Goal: Task Accomplishment & Management: Manage account settings

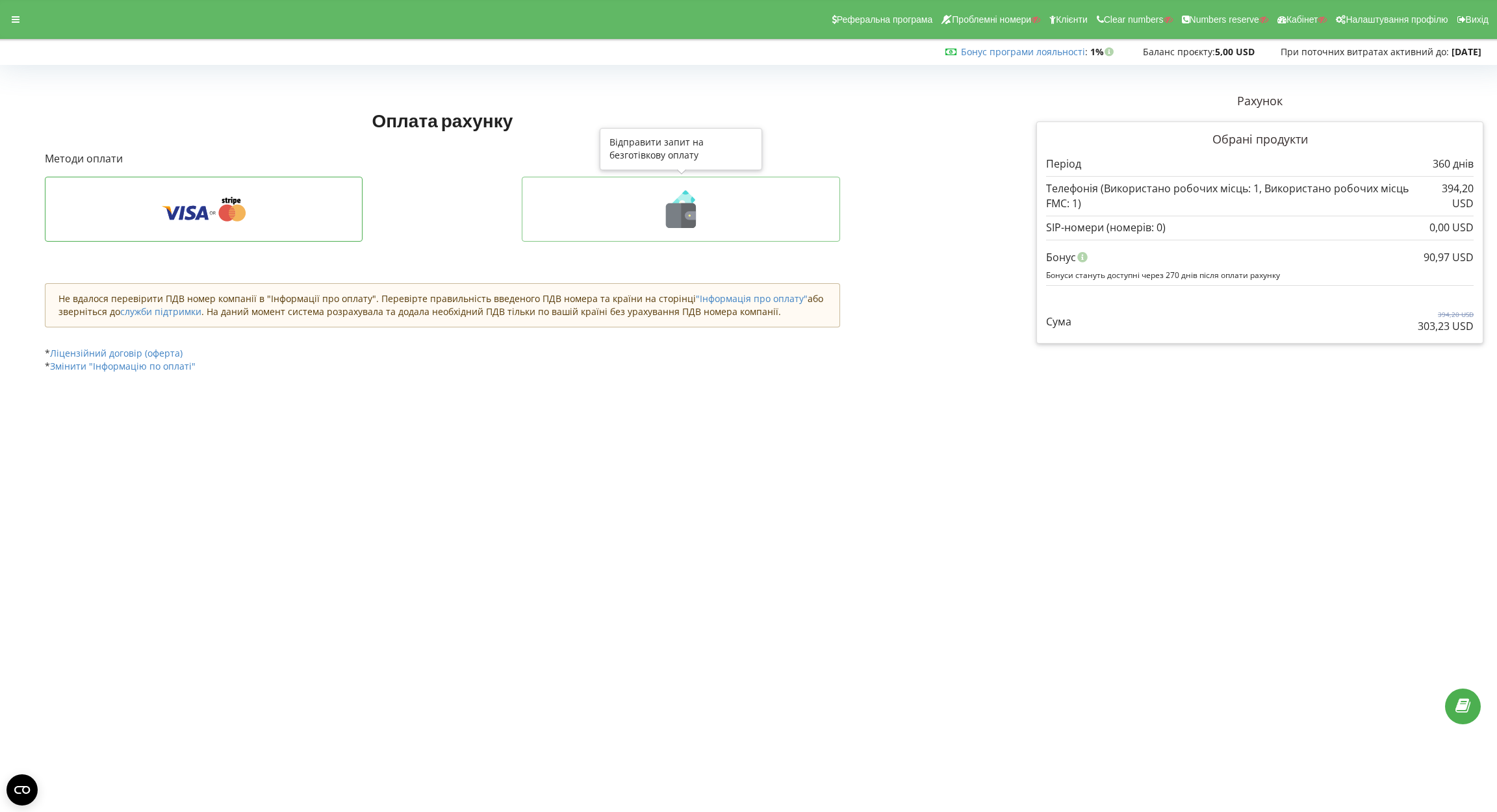
click at [656, 207] on icon at bounding box center [681, 209] width 291 height 38
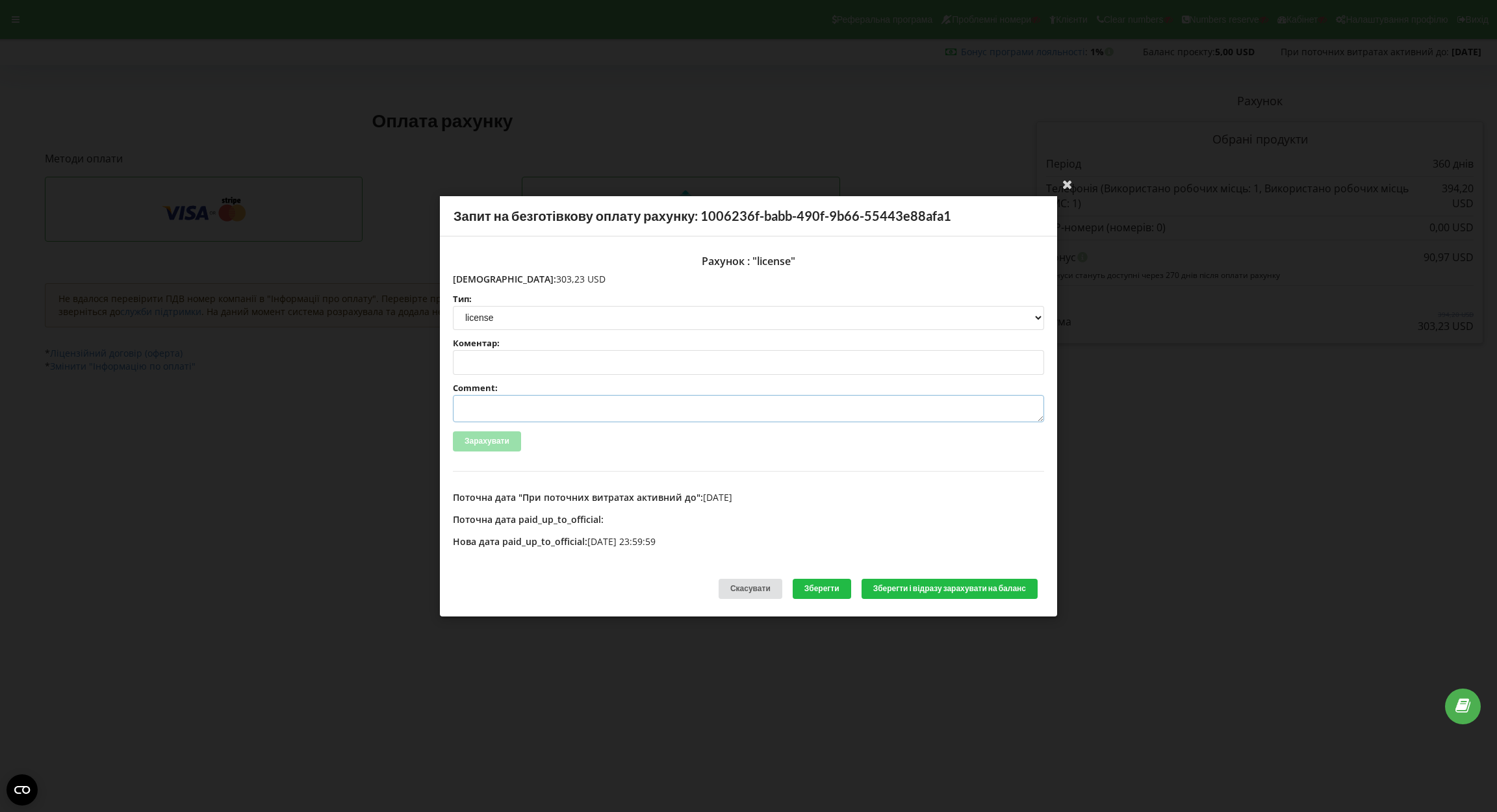
click at [552, 402] on textarea "Comment:" at bounding box center [748, 408] width 591 height 27
paste textarea "№R-07236 від [DATE]"
type textarea "Счет №R-07236 від [DATE] на ТОВ АСС"
click at [933, 586] on button "Зберегти і відразу зарахувати на баланс" at bounding box center [950, 588] width 176 height 20
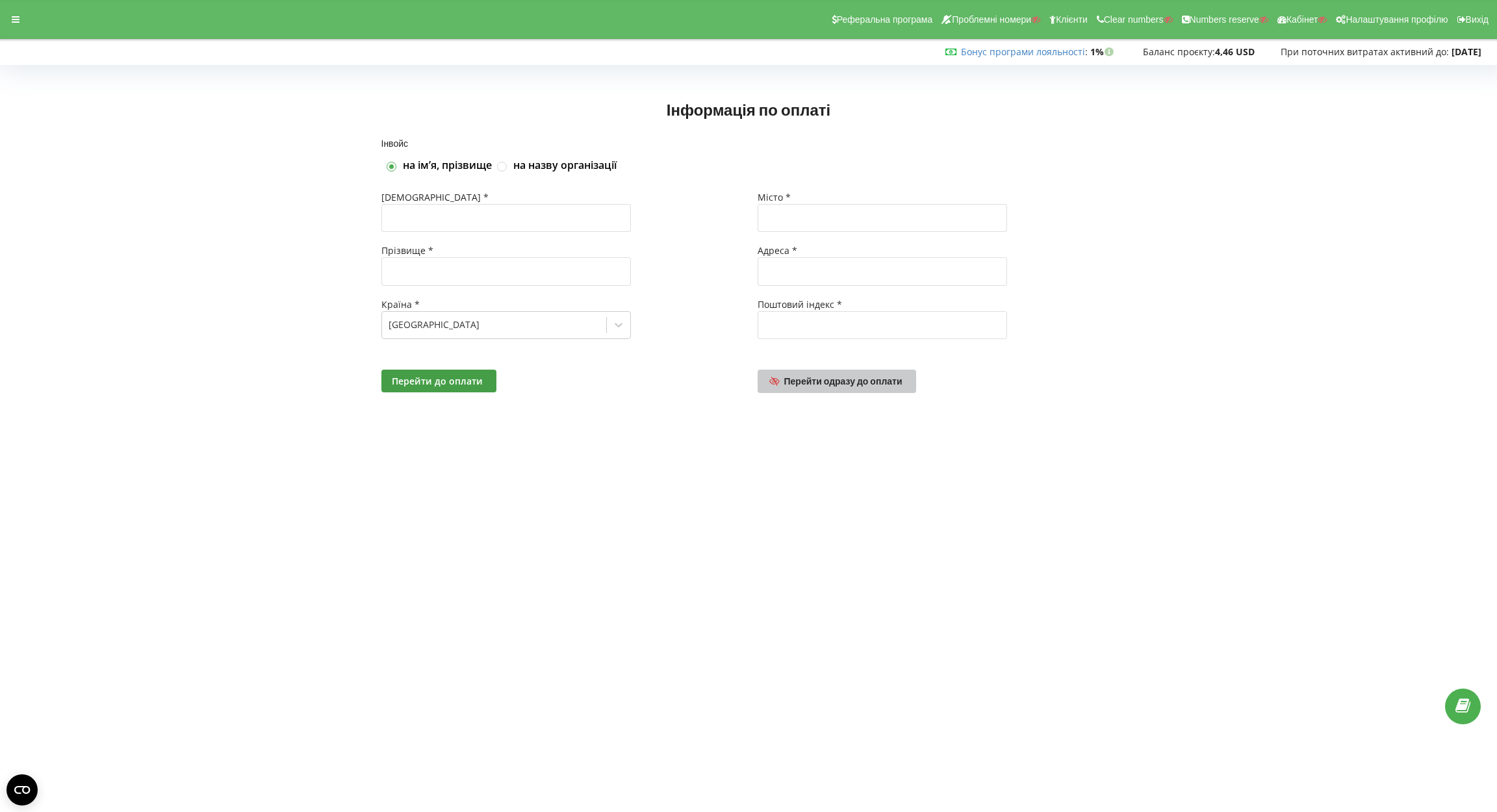
click at [821, 378] on span "Перейти одразу до оплати" at bounding box center [843, 380] width 118 height 11
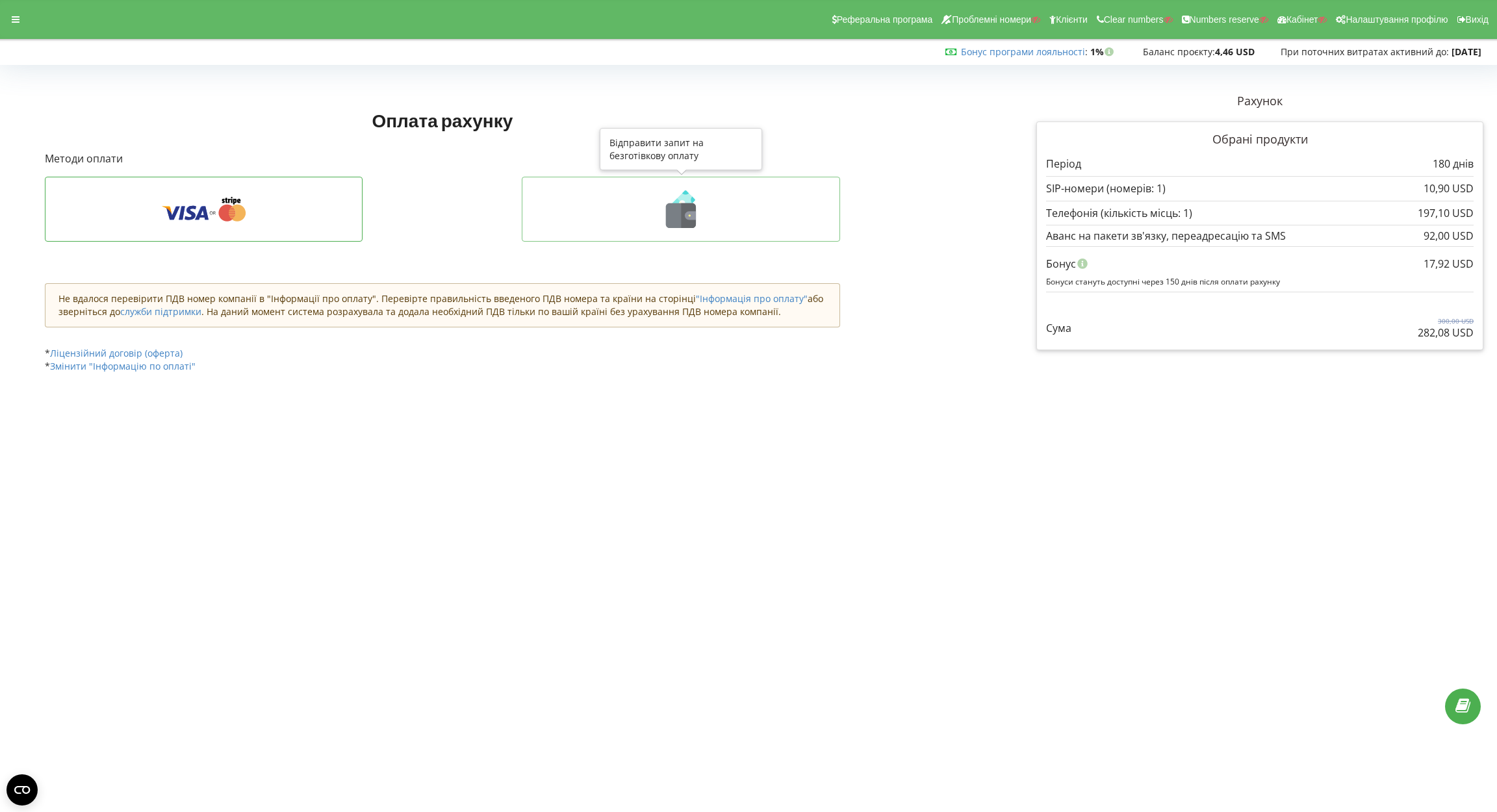
click at [649, 196] on icon at bounding box center [681, 209] width 291 height 38
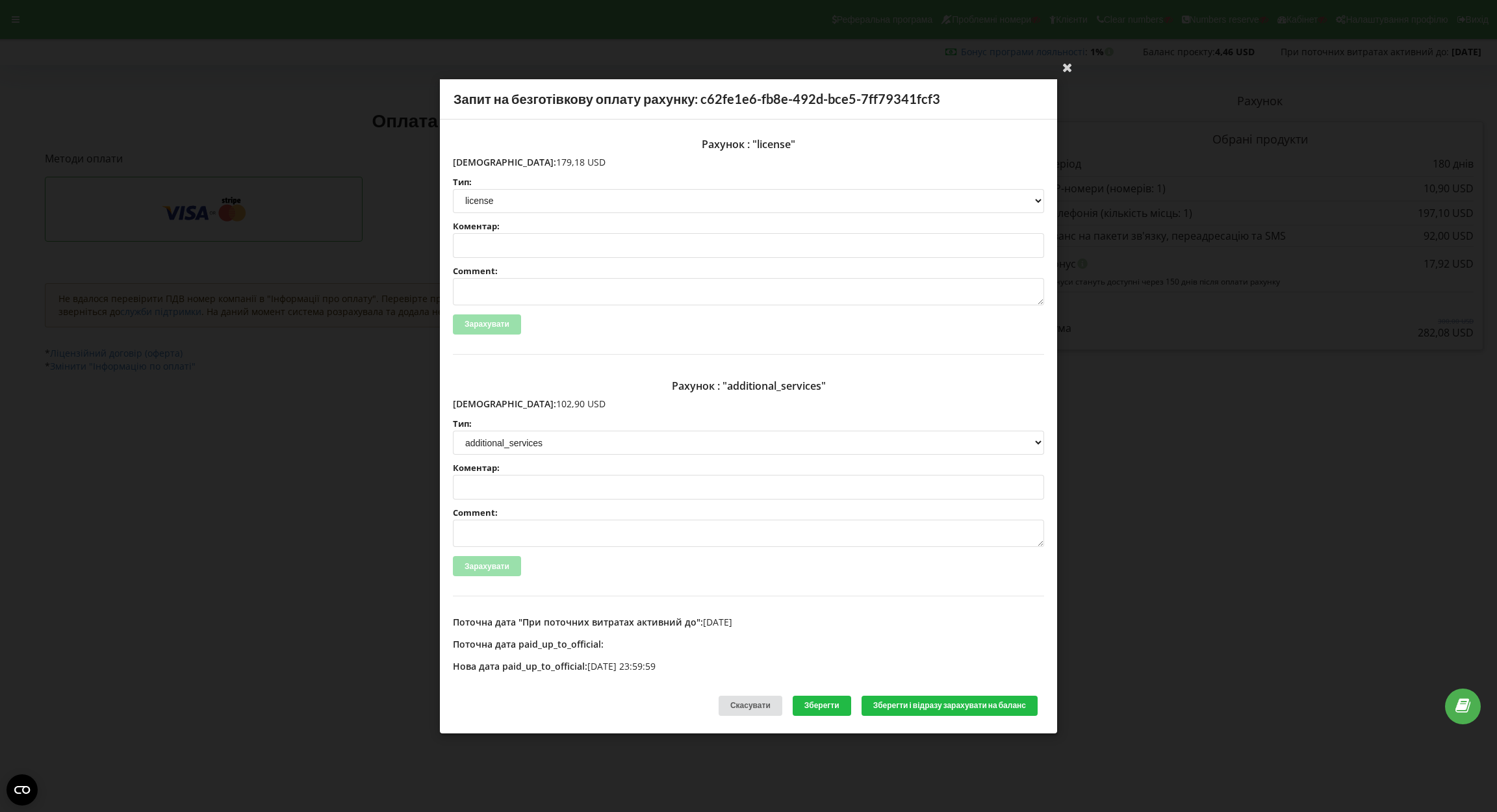
drag, startPoint x: 480, startPoint y: 398, endPoint x: 541, endPoint y: 411, distance: 62.4
click at [541, 411] on div "Рахунок : "additional_services" Сума: 102,90 USD Тип: license license_expansion…" at bounding box center [748, 484] width 591 height 222
copy div "102,90 USD Тип:"
click at [527, 406] on p "Сума: 102,90 USD" at bounding box center [748, 404] width 591 height 13
drag, startPoint x: 480, startPoint y: 398, endPoint x: 546, endPoint y: 402, distance: 66.1
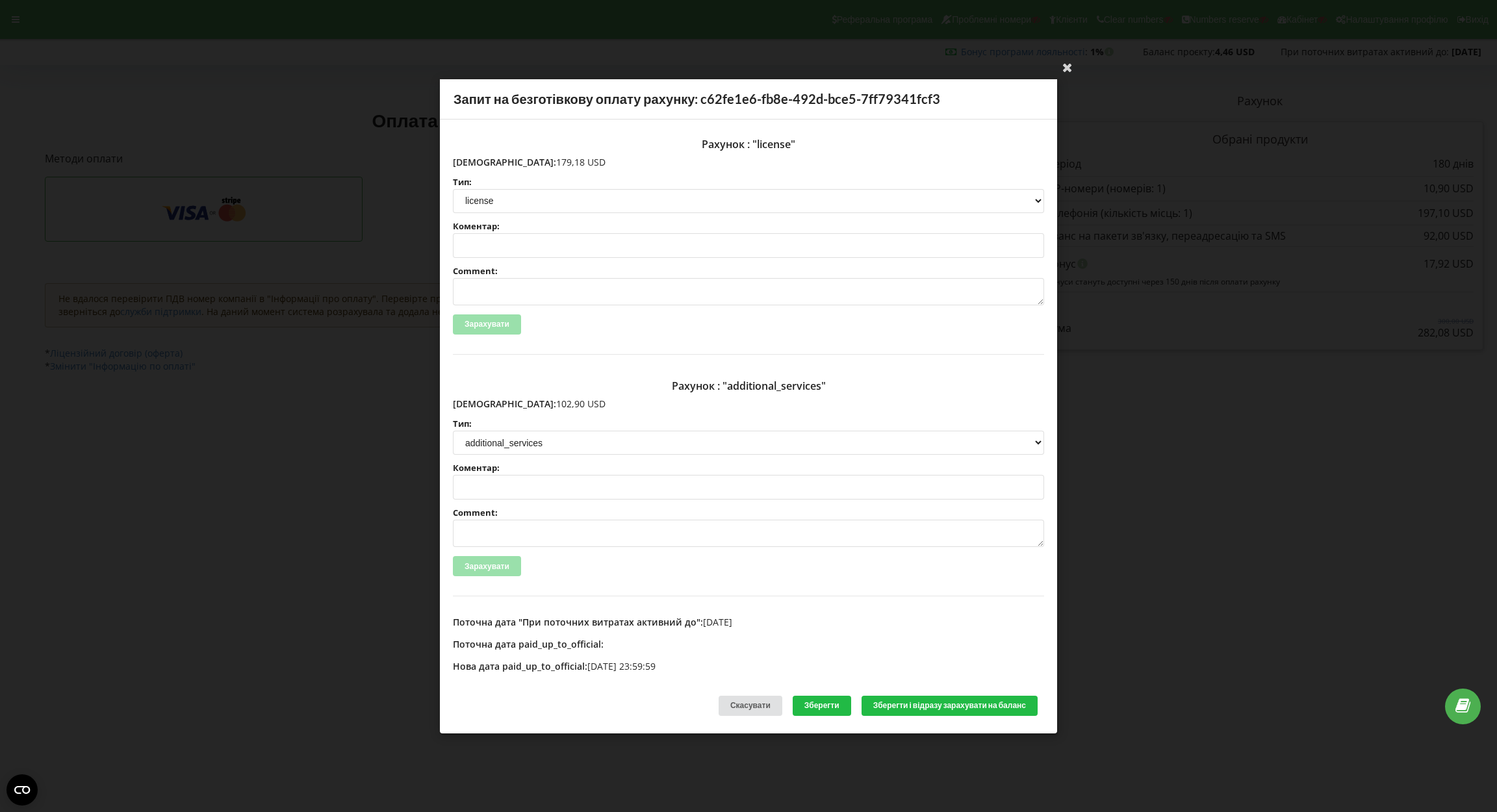
click at [546, 402] on p "Сума: 102,90 USD" at bounding box center [748, 404] width 591 height 13
copy p "102,90 USD"
drag, startPoint x: 481, startPoint y: 161, endPoint x: 540, endPoint y: 161, distance: 59.0
click at [540, 161] on p "Сума: 179,18 USD" at bounding box center [748, 161] width 591 height 13
copy p "179,18 USD"
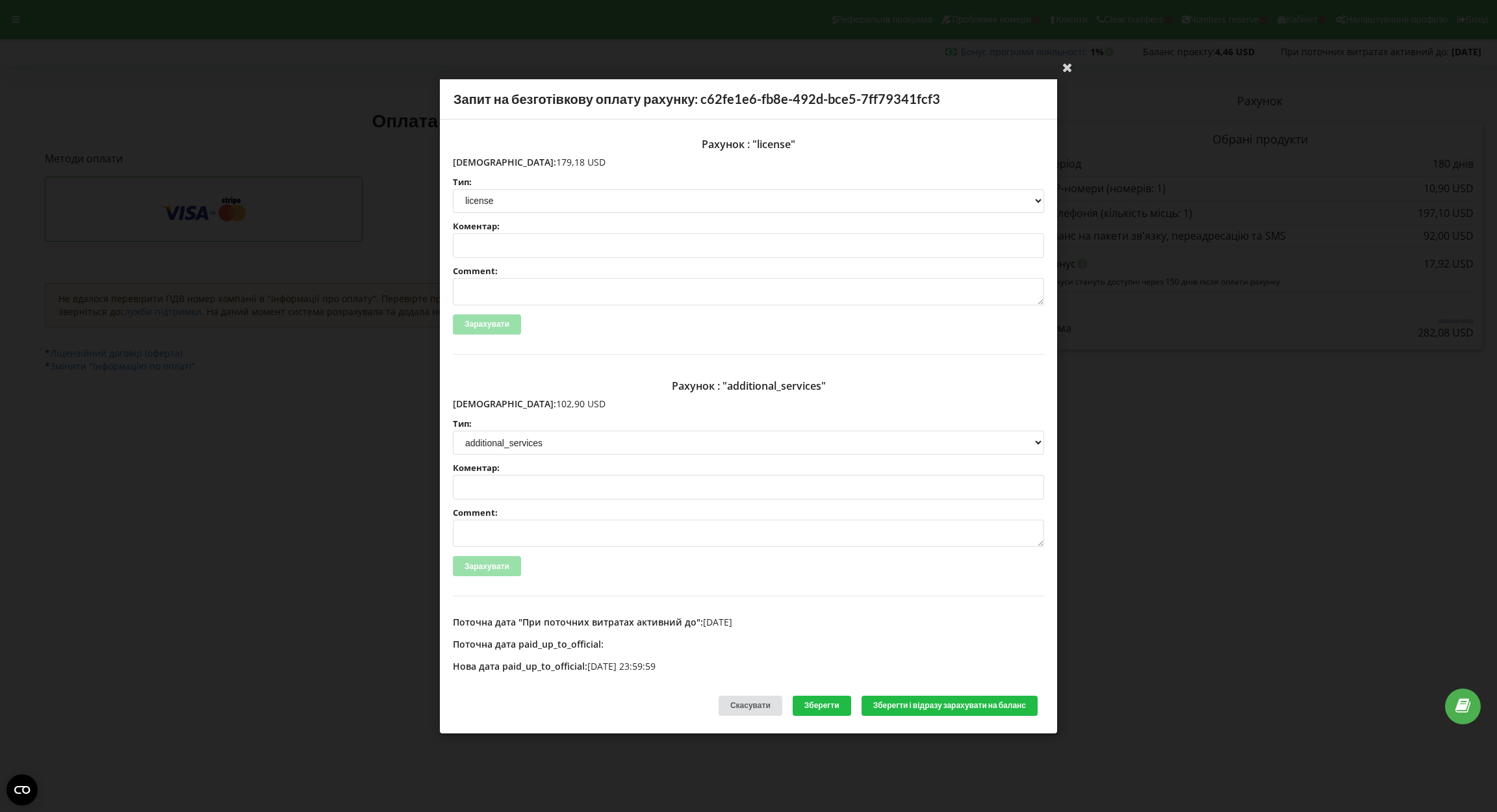
drag, startPoint x: 481, startPoint y: 398, endPoint x: 540, endPoint y: 402, distance: 59.1
click at [540, 402] on p "Сума: 102,90 USD" at bounding box center [748, 404] width 591 height 13
copy p "102,90 USD"
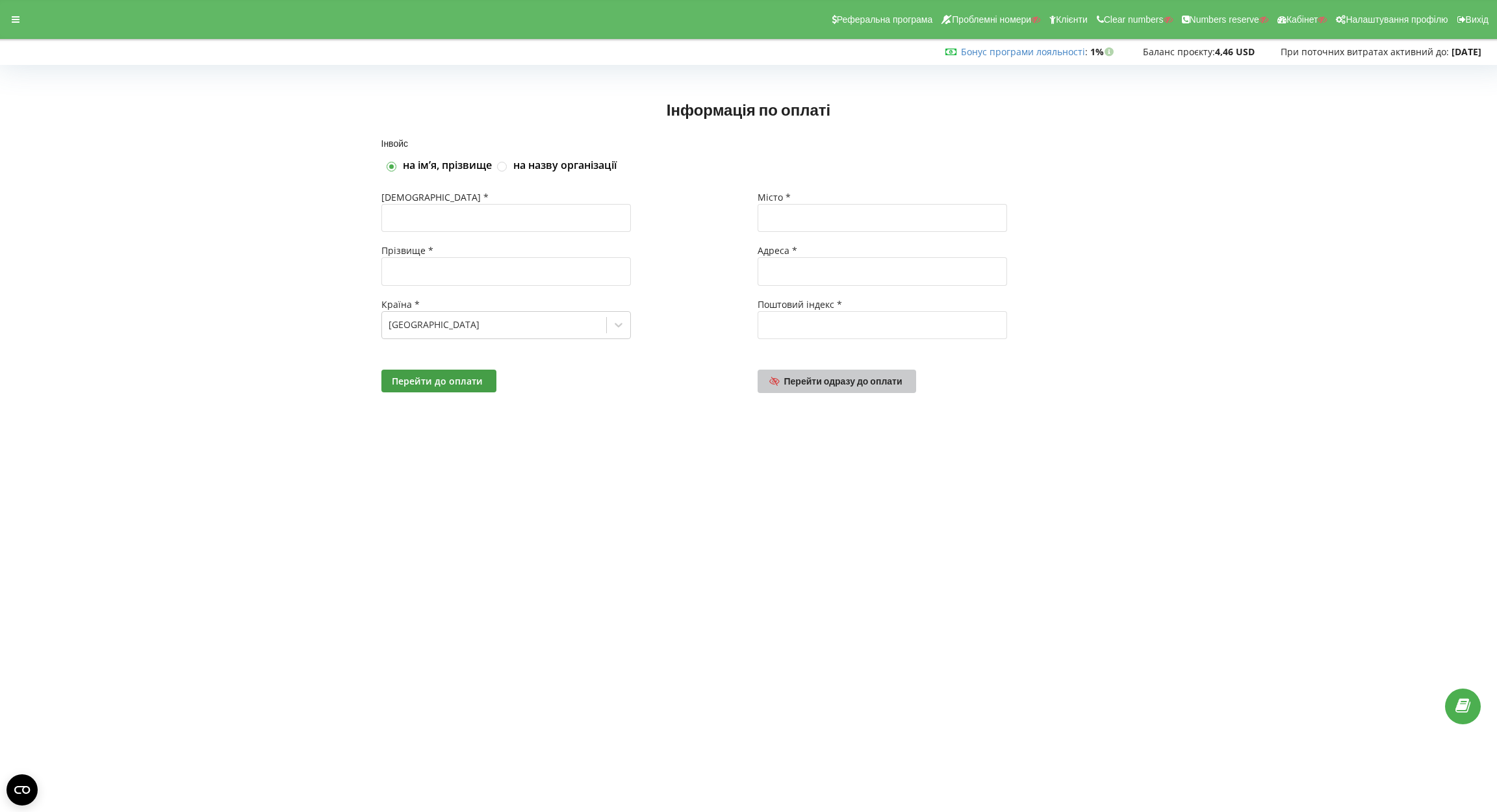
click at [864, 374] on link "Перейти одразу до оплати" at bounding box center [837, 381] width 159 height 23
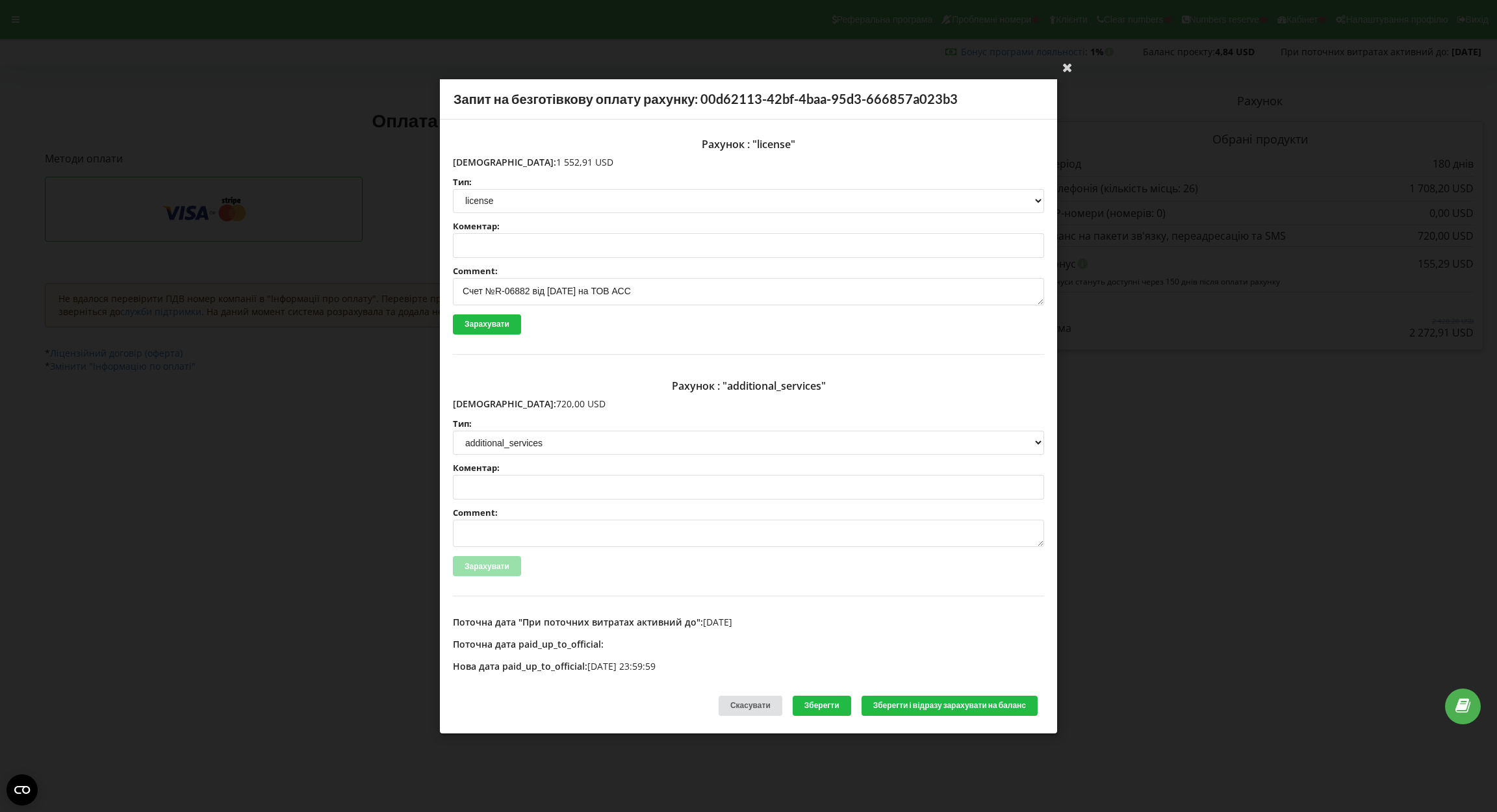
drag, startPoint x: 457, startPoint y: 288, endPoint x: 708, endPoint y: 320, distance: 253.0
click at [708, 320] on div "Рахунок : "license" Сума: 1 552,91 USD Тип: license license_expansion license_e…" at bounding box center [748, 242] width 591 height 222
type textarea "Счет №R-06882 від 11.09.2025 на ТОВ АСС"
click at [515, 527] on textarea "Comment:" at bounding box center [748, 533] width 591 height 27
paste textarea "Счет №R-06882 від 11.09.2025 на ТОВ АСС"
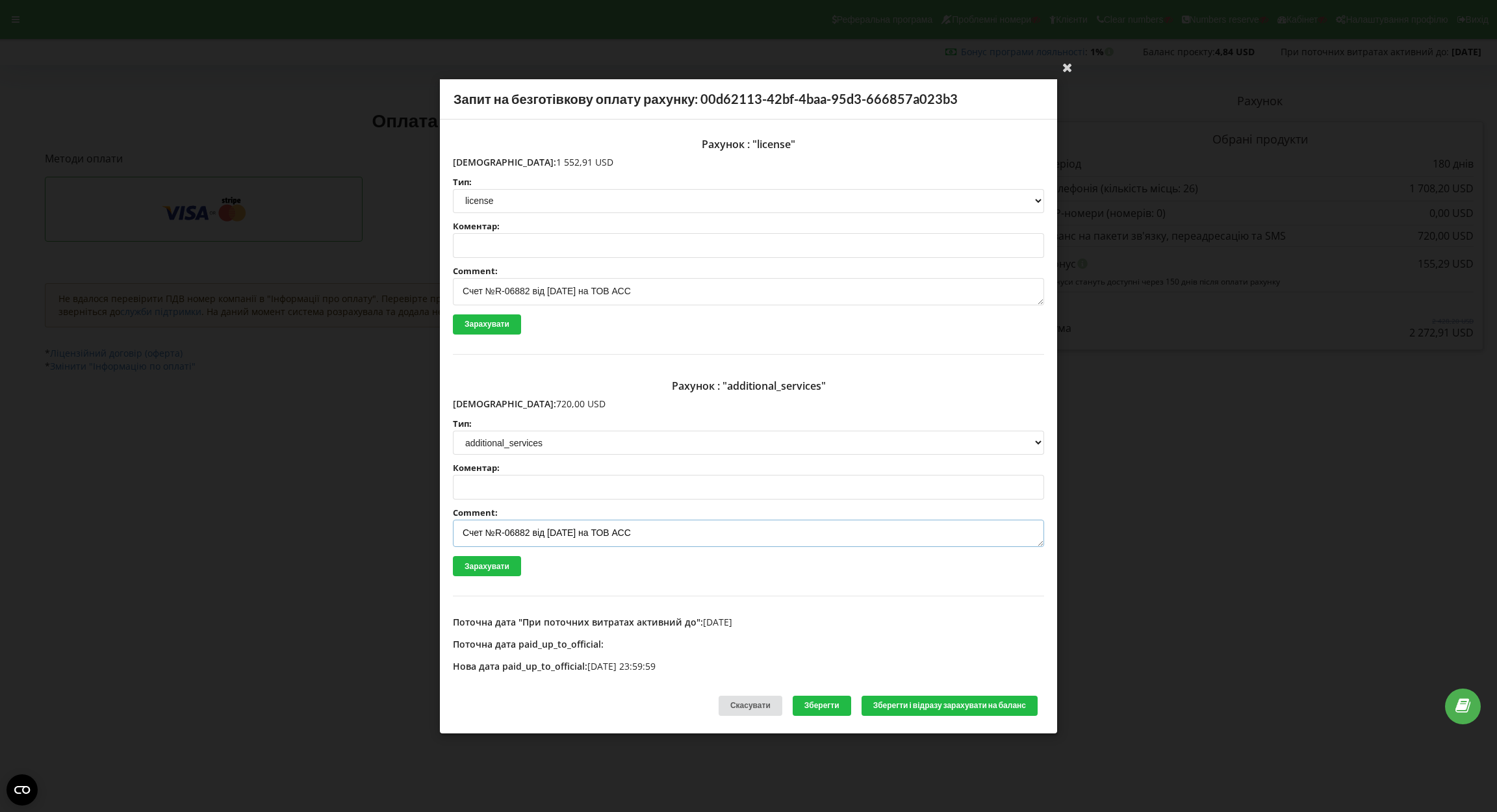
click at [528, 529] on textarea "Счет №R-06882 від 11.09.2025 на ТОВ АСС" at bounding box center [748, 533] width 591 height 27
type textarea "Счет №R-06883 від 11.09.2025 на ТОВ АСС"
click at [895, 697] on button "Зберегти і відразу зарахувати на баланс" at bounding box center [950, 705] width 176 height 20
click at [373, 184] on div "Ваша електронна адреса успішно підтверджена Запит на безготівкову оплату рахунк…" at bounding box center [748, 406] width 1497 height 812
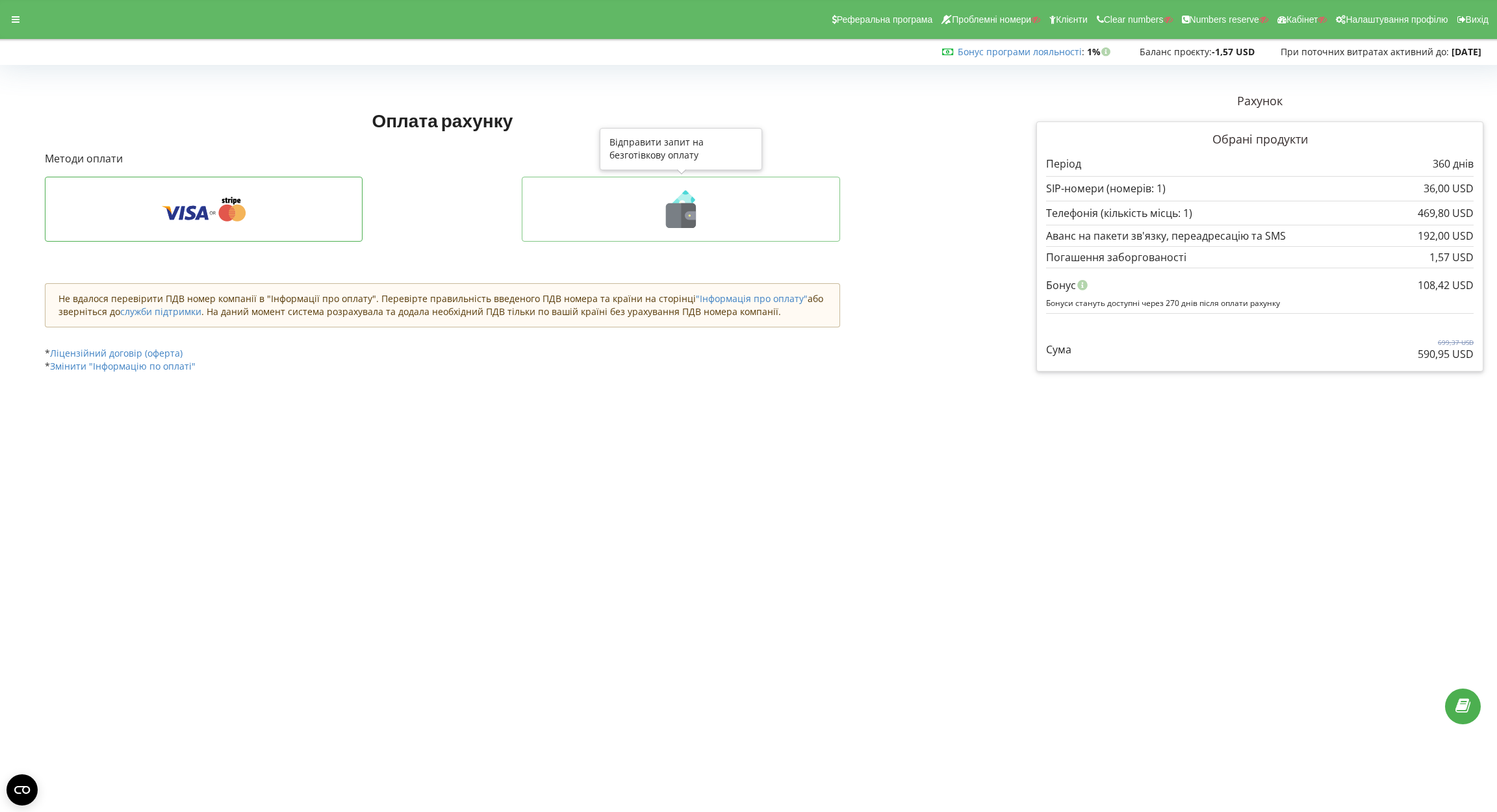
click at [633, 212] on icon at bounding box center [681, 209] width 291 height 38
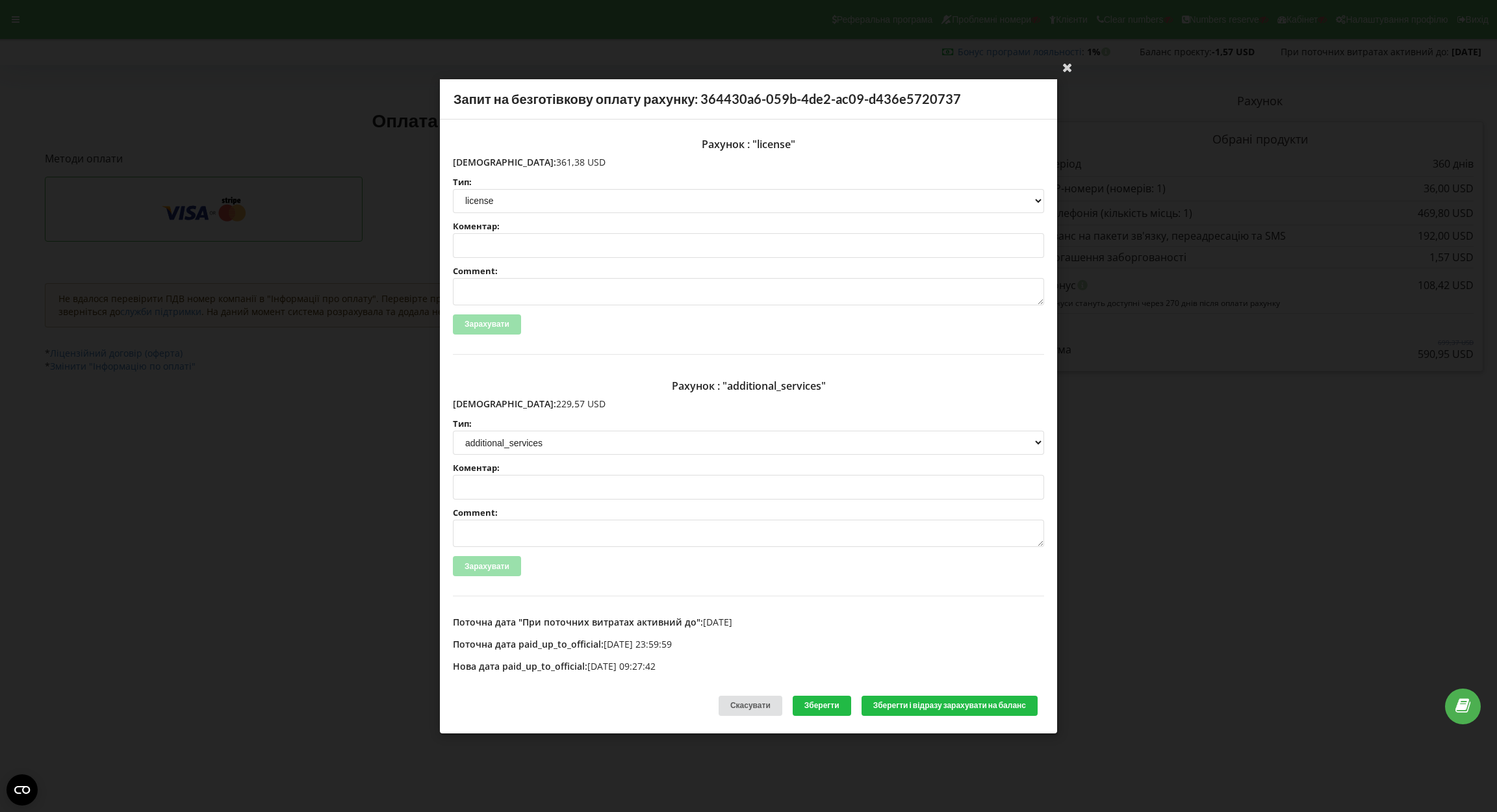
drag, startPoint x: 481, startPoint y: 160, endPoint x: 539, endPoint y: 160, distance: 58.0
click at [539, 160] on p "Сума: 361,38 USD" at bounding box center [748, 161] width 591 height 13
copy p "361,38 USD"
drag, startPoint x: 480, startPoint y: 403, endPoint x: 545, endPoint y: 403, distance: 65.0
click at [545, 403] on p "Сума: 229,57 USD" at bounding box center [748, 404] width 591 height 13
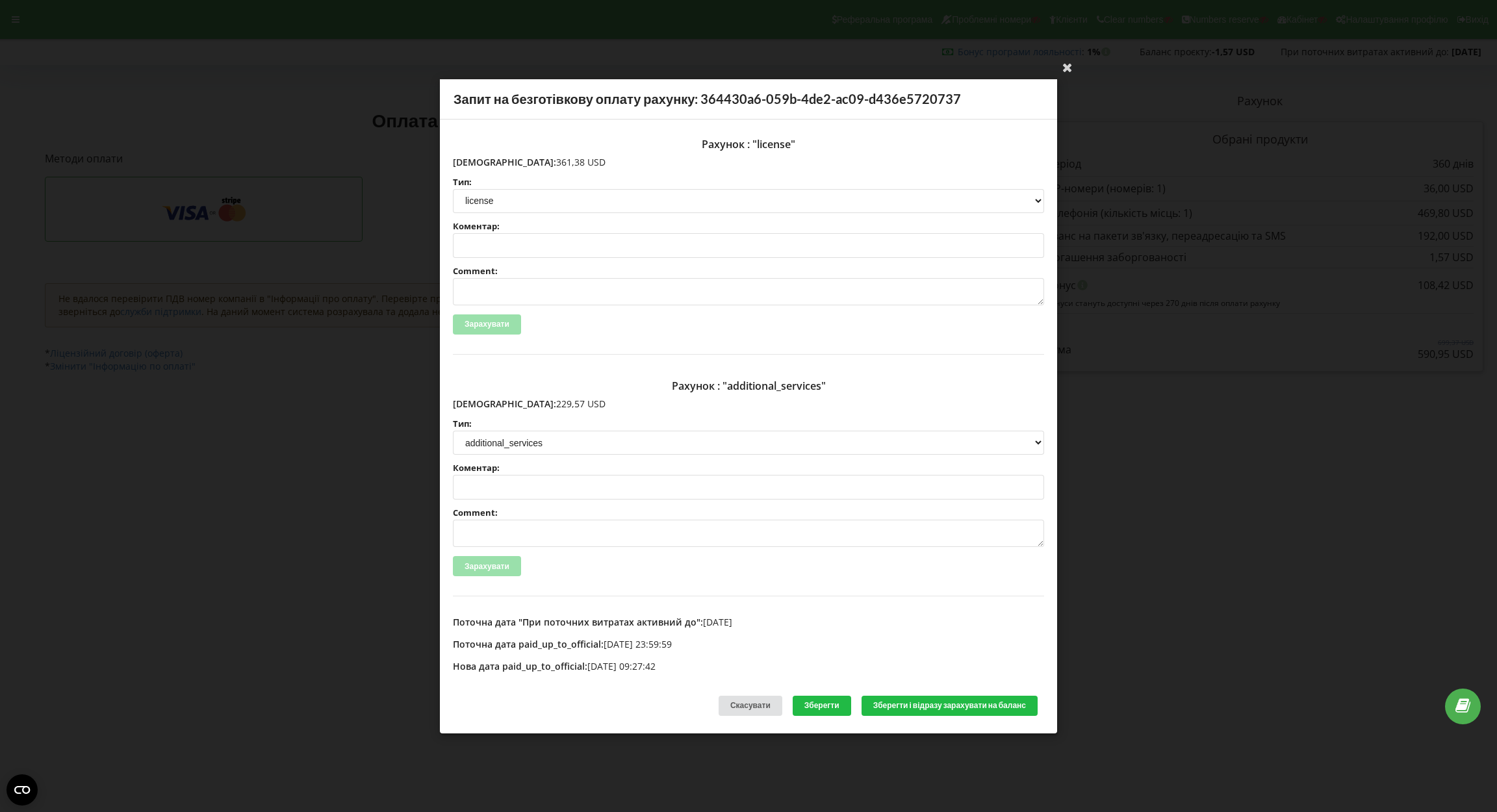
copy p "229,57 USD"
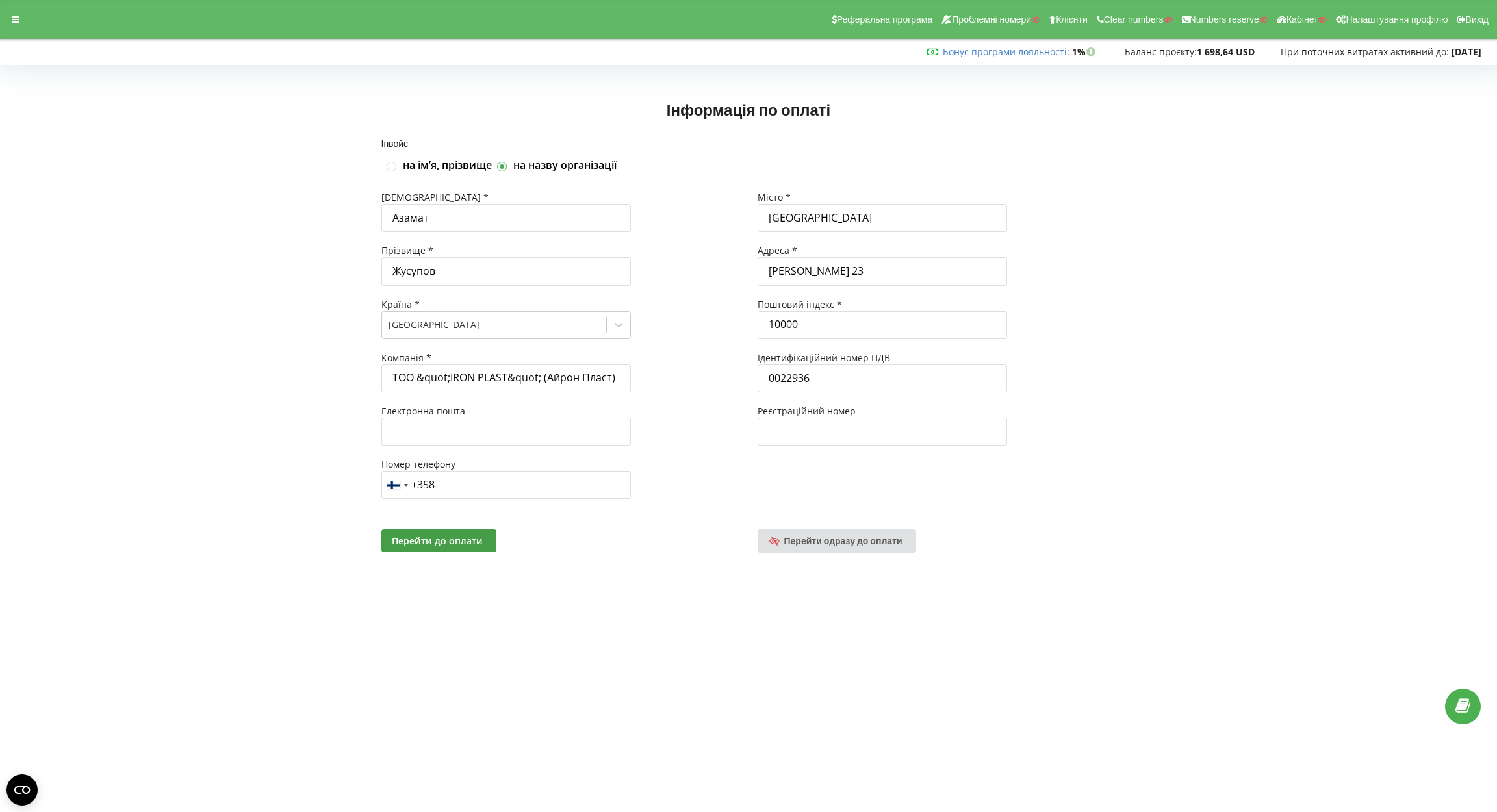
click at [835, 541] on span "Перейти одразу до оплати" at bounding box center [843, 540] width 118 height 11
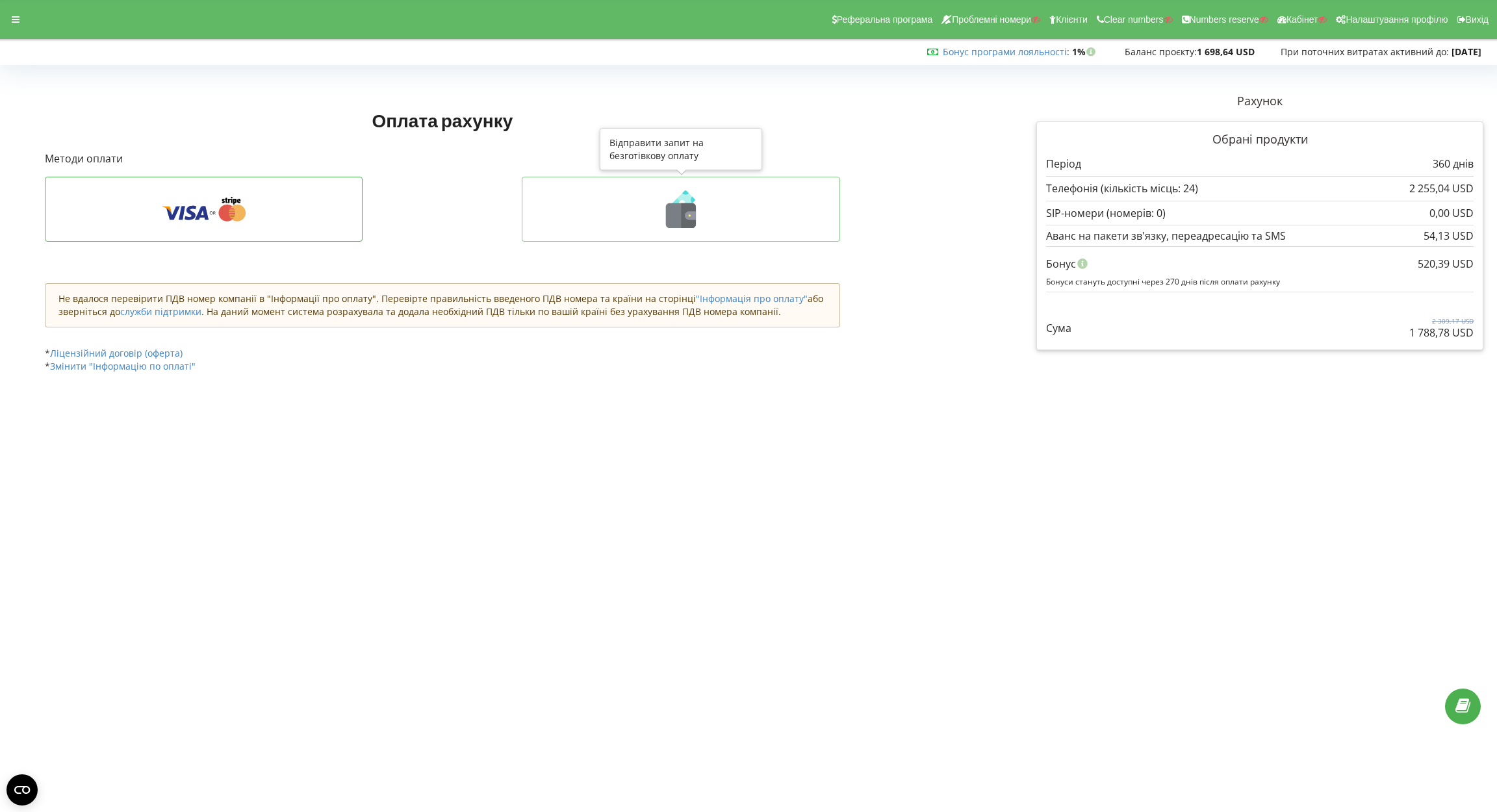
click at [651, 226] on icon at bounding box center [681, 209] width 291 height 38
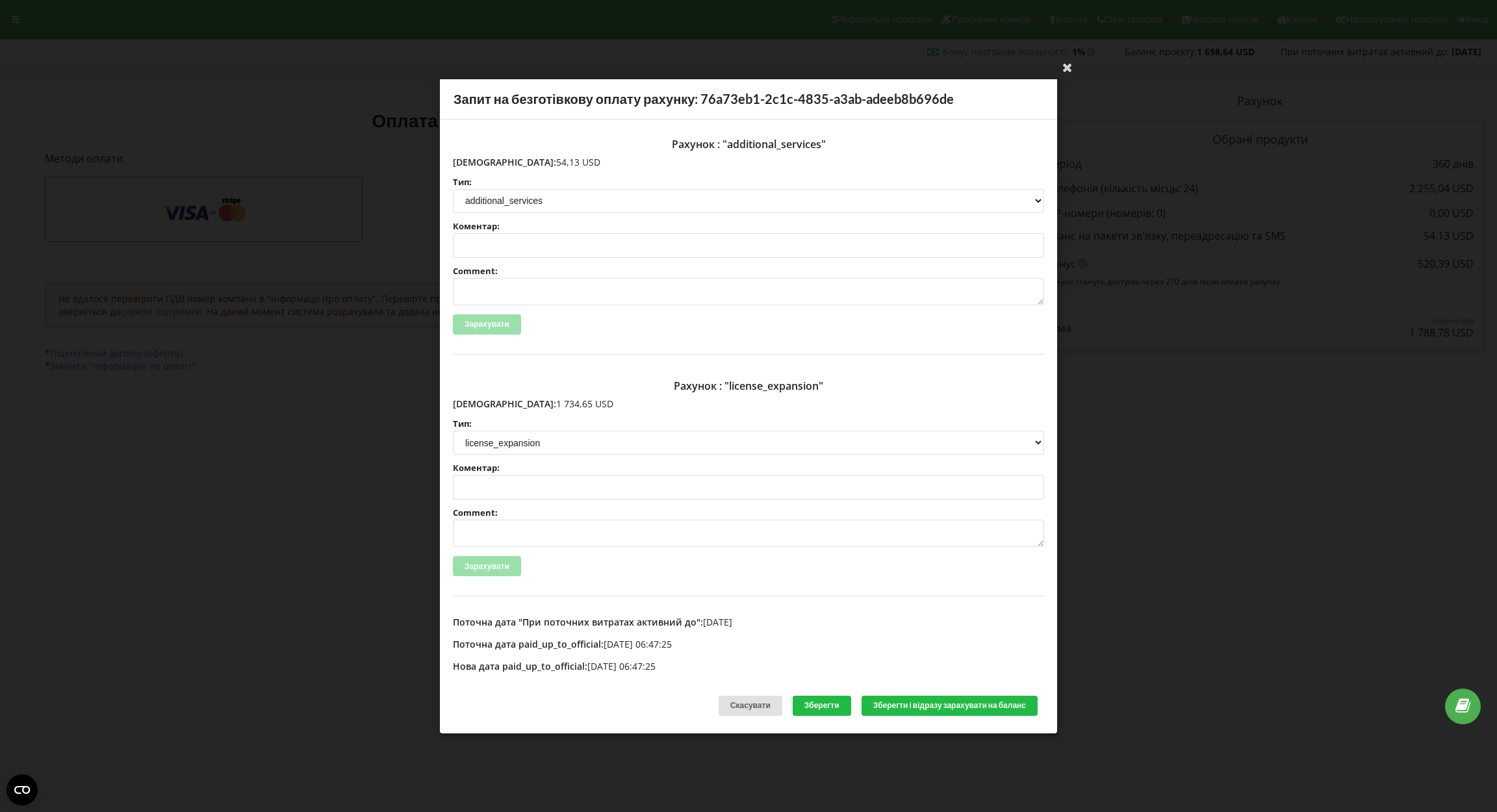
drag, startPoint x: 480, startPoint y: 398, endPoint x: 542, endPoint y: 404, distance: 62.3
click at [542, 404] on p "Сума: 1 734,65 USD" at bounding box center [748, 404] width 591 height 13
copy p "1 734,65 USD"
drag, startPoint x: 481, startPoint y: 161, endPoint x: 534, endPoint y: 164, distance: 53.1
click at [534, 164] on p "Сума: 54,13 USD" at bounding box center [748, 161] width 591 height 13
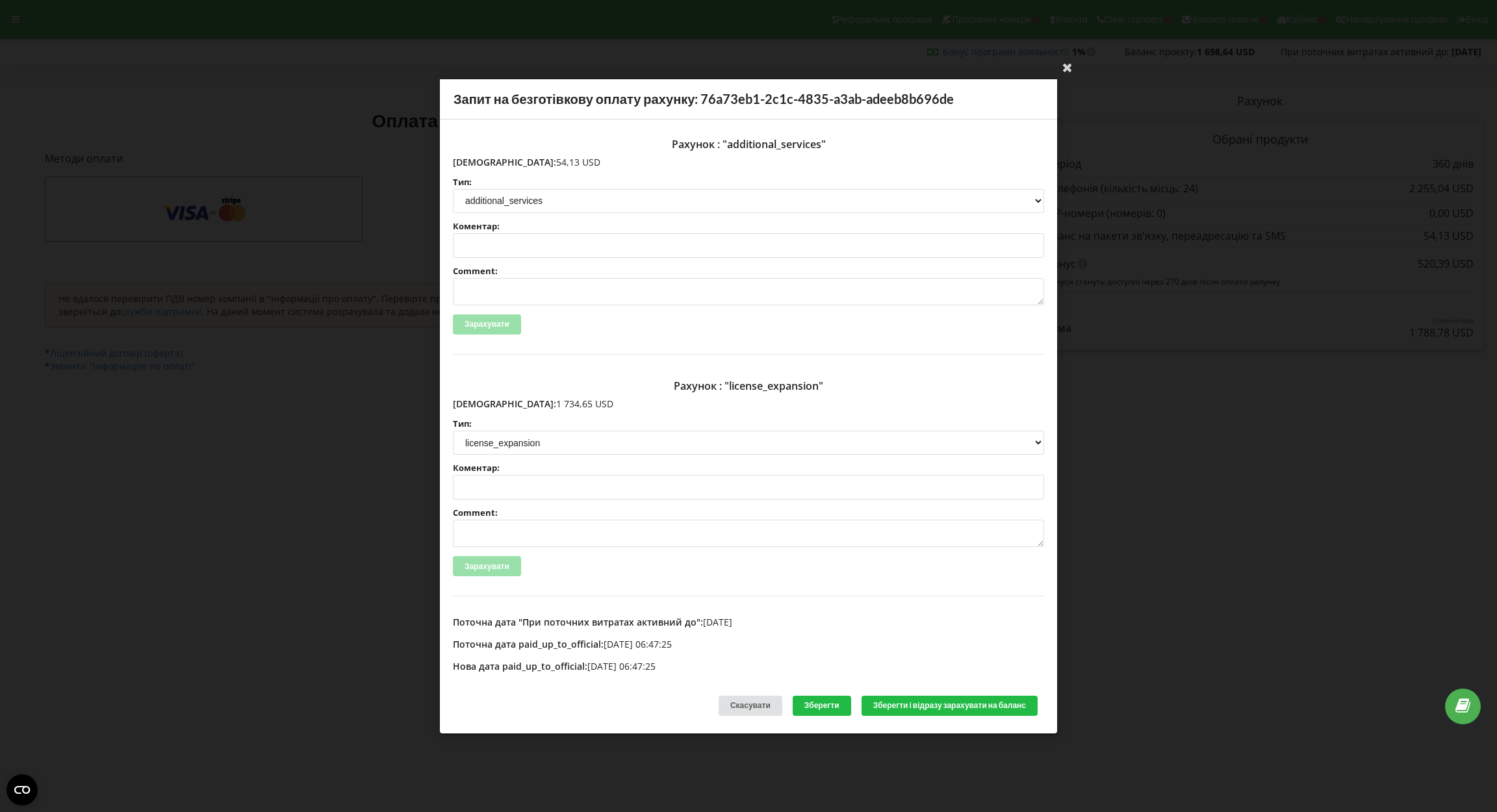
copy p "54,13 USD"
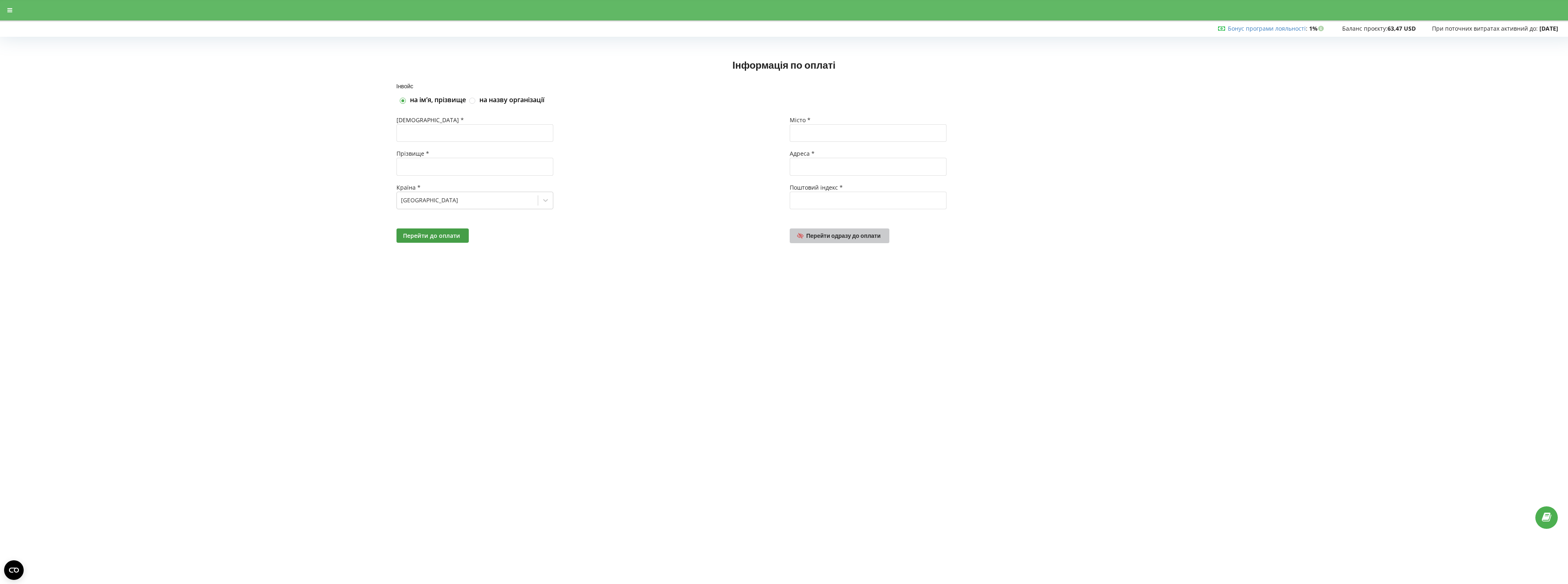
click at [825, 241] on link "Перейти одразу до оплати" at bounding box center [839, 236] width 100 height 15
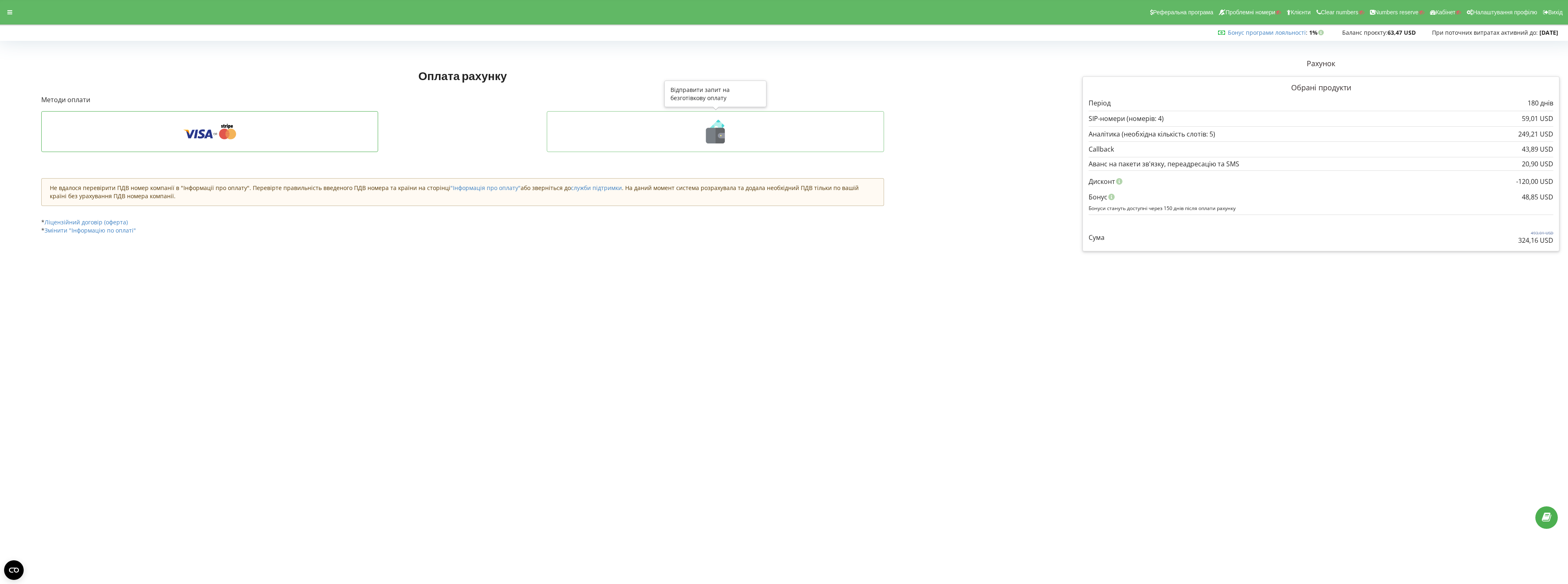
click at [634, 122] on icon at bounding box center [715, 132] width 320 height 24
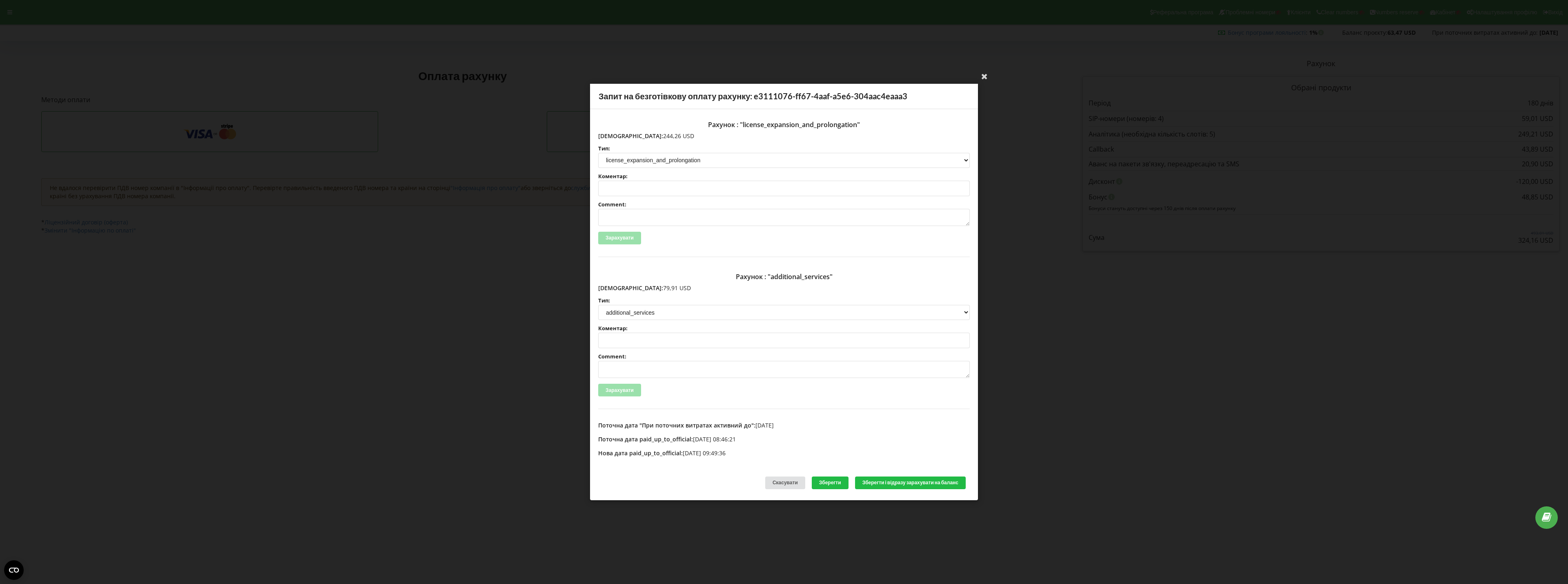
drag, startPoint x: 615, startPoint y: 136, endPoint x: 671, endPoint y: 135, distance: 56.0
click at [671, 135] on p "Сума: 244,26 USD" at bounding box center [784, 136] width 371 height 8
copy p "244,26 USD"
drag, startPoint x: 617, startPoint y: 286, endPoint x: 635, endPoint y: 283, distance: 18.2
click at [669, 287] on p "Сума: 79,91 USD" at bounding box center [784, 287] width 371 height 8
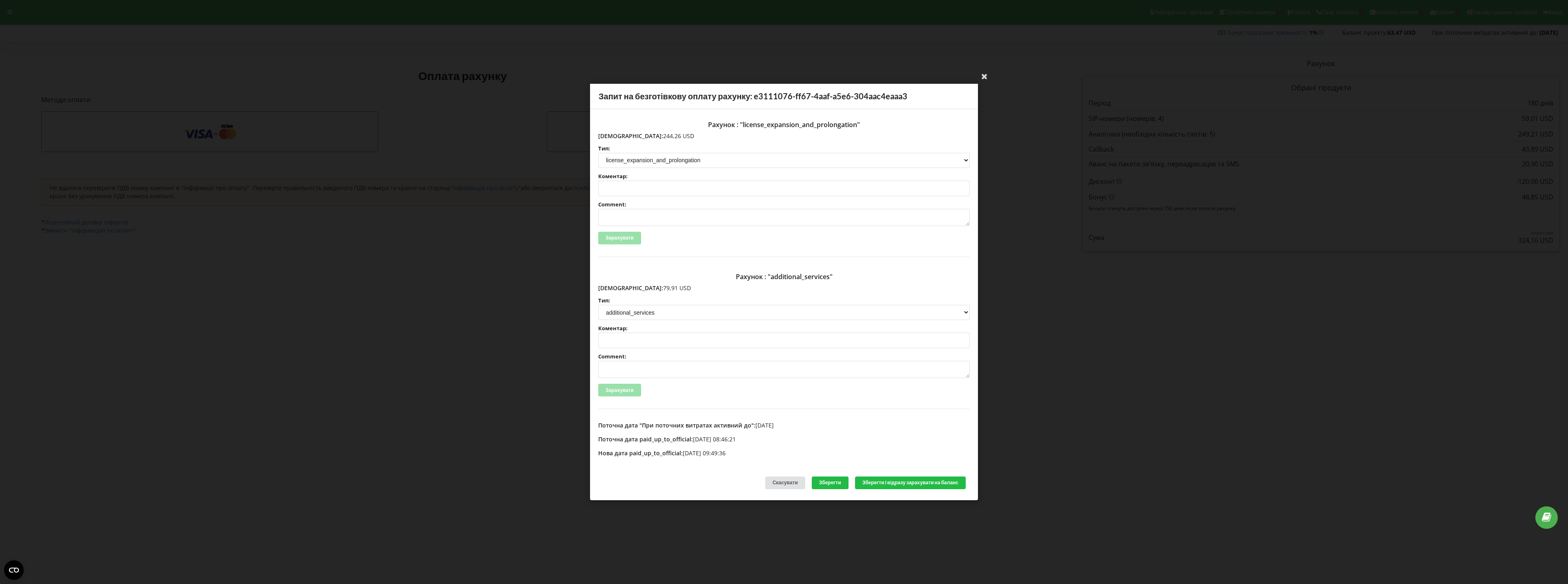
copy p "79,91 USD"
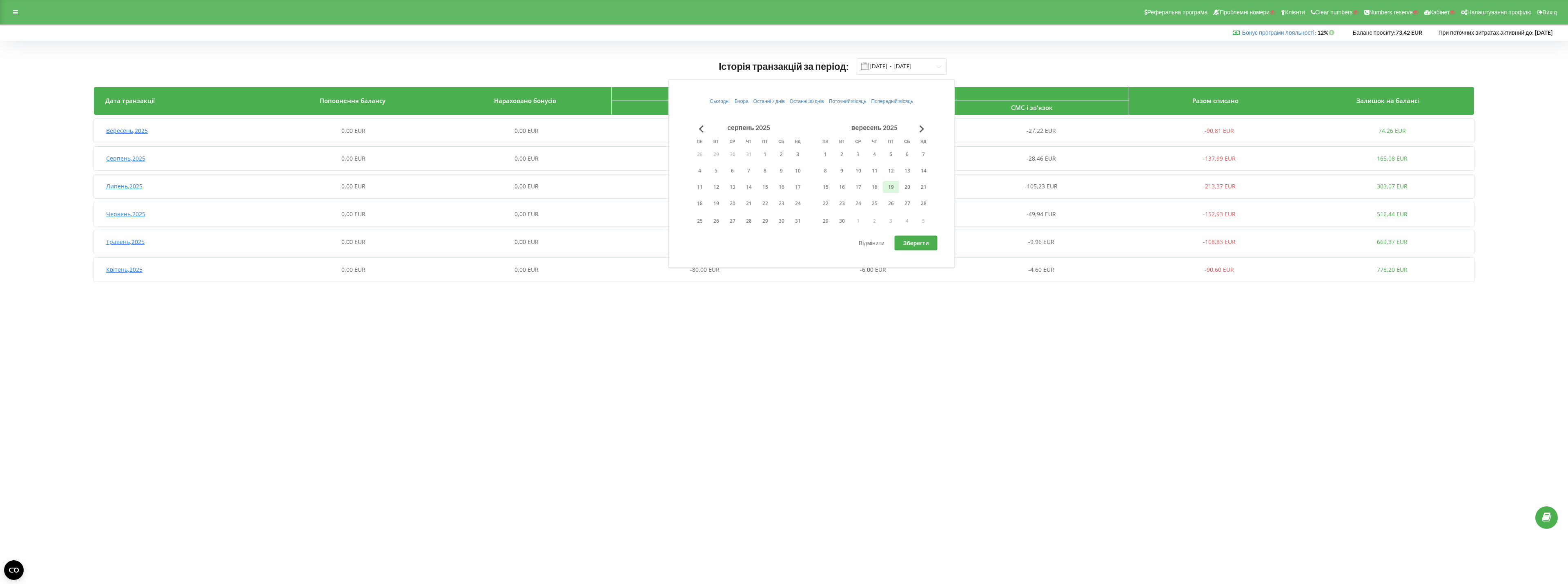
click at [702, 127] on button "Go to previous month" at bounding box center [701, 128] width 16 height 16
drag, startPoint x: 0, startPoint y: 0, endPoint x: 702, endPoint y: 127, distance: 713.4
click at [702, 127] on button "Go to previous month" at bounding box center [701, 128] width 16 height 16
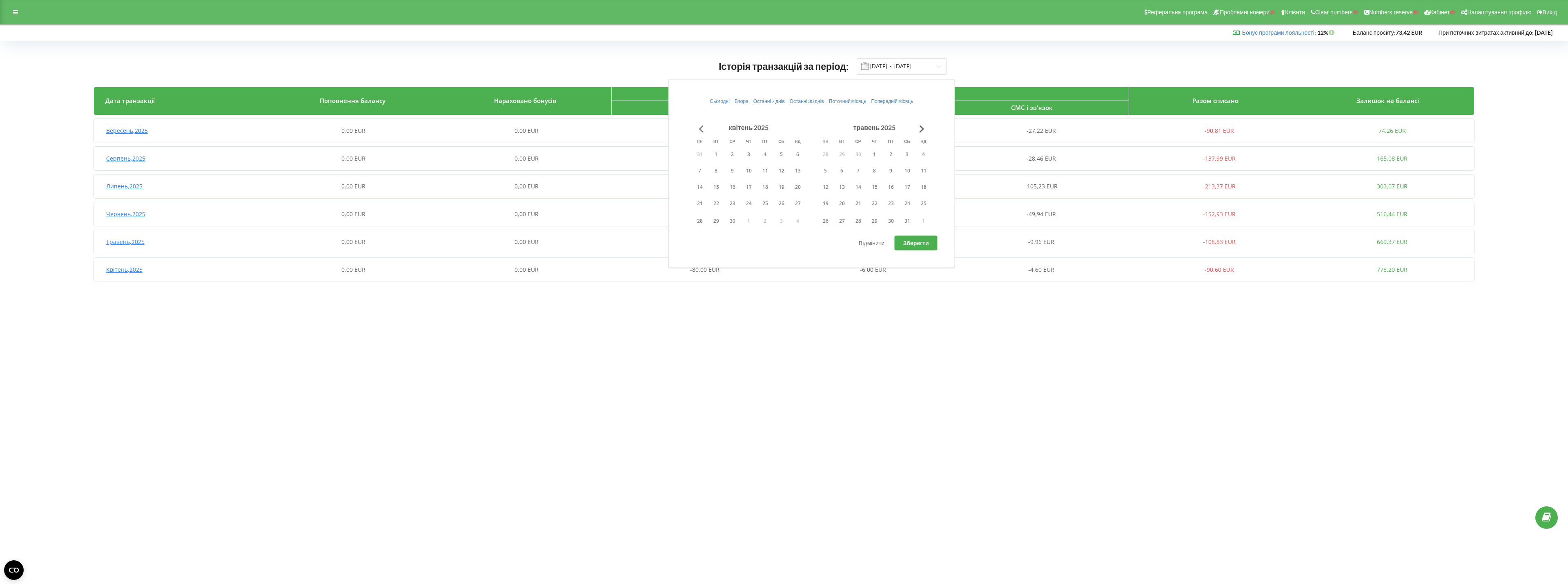
click at [702, 127] on button "Go to previous month" at bounding box center [701, 128] width 16 height 16
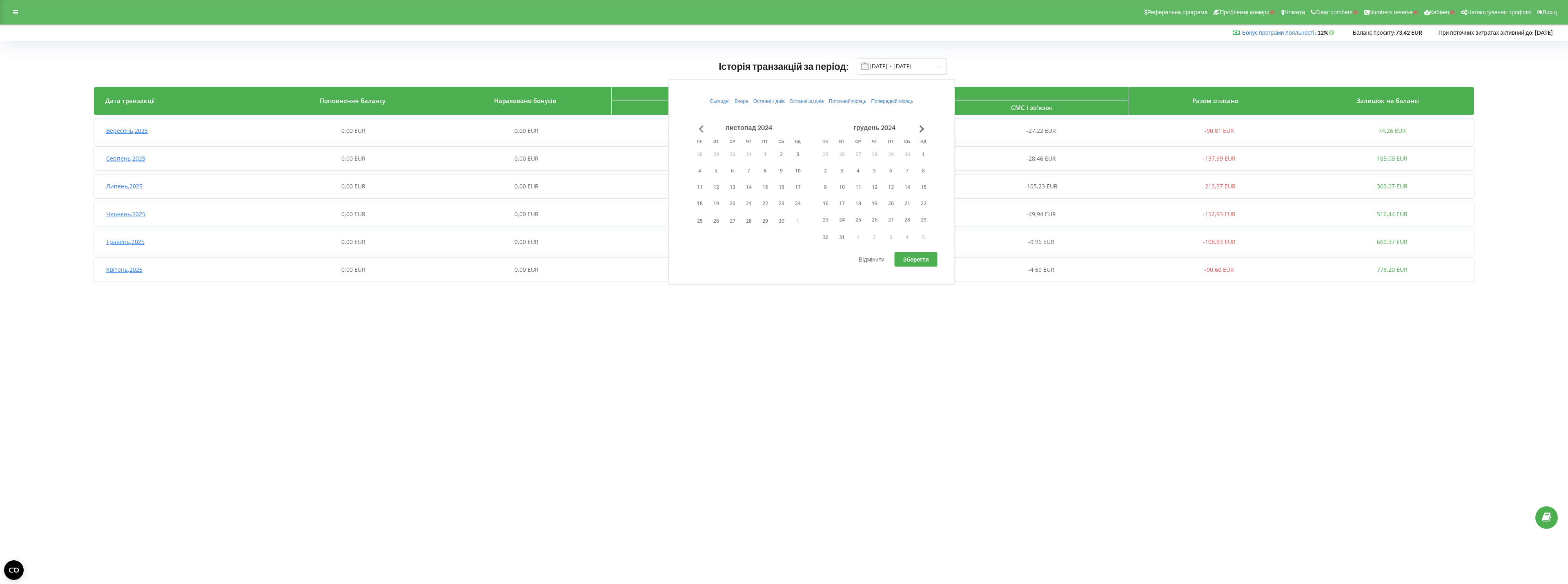
click at [702, 127] on button "Go to previous month" at bounding box center [701, 128] width 16 height 16
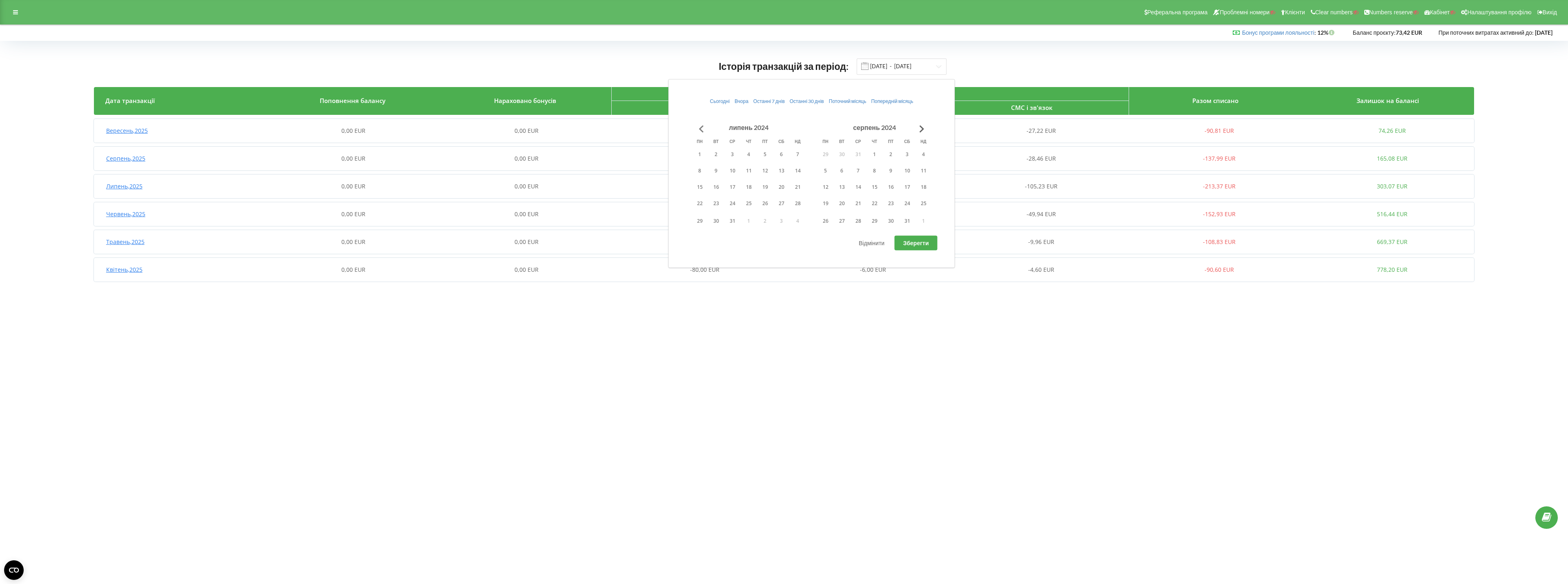
click at [702, 127] on button "Go to previous month" at bounding box center [701, 128] width 16 height 16
click at [702, 127] on button "Go to previous month" at bounding box center [701, 128] width 16 height 16
click at [760, 156] on button "1" at bounding box center [765, 154] width 16 height 12
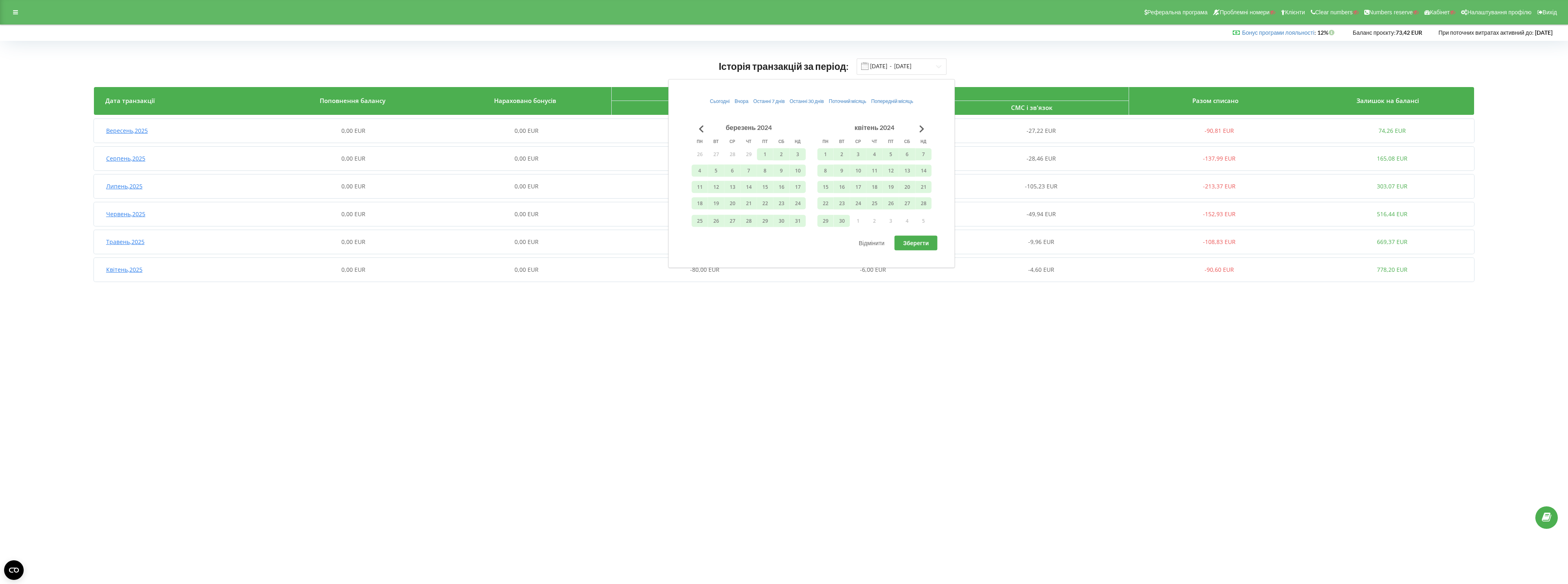
click at [918, 238] on button "Зберегти" at bounding box center [916, 243] width 43 height 15
type input "01.03.2024 - 19.09.2025"
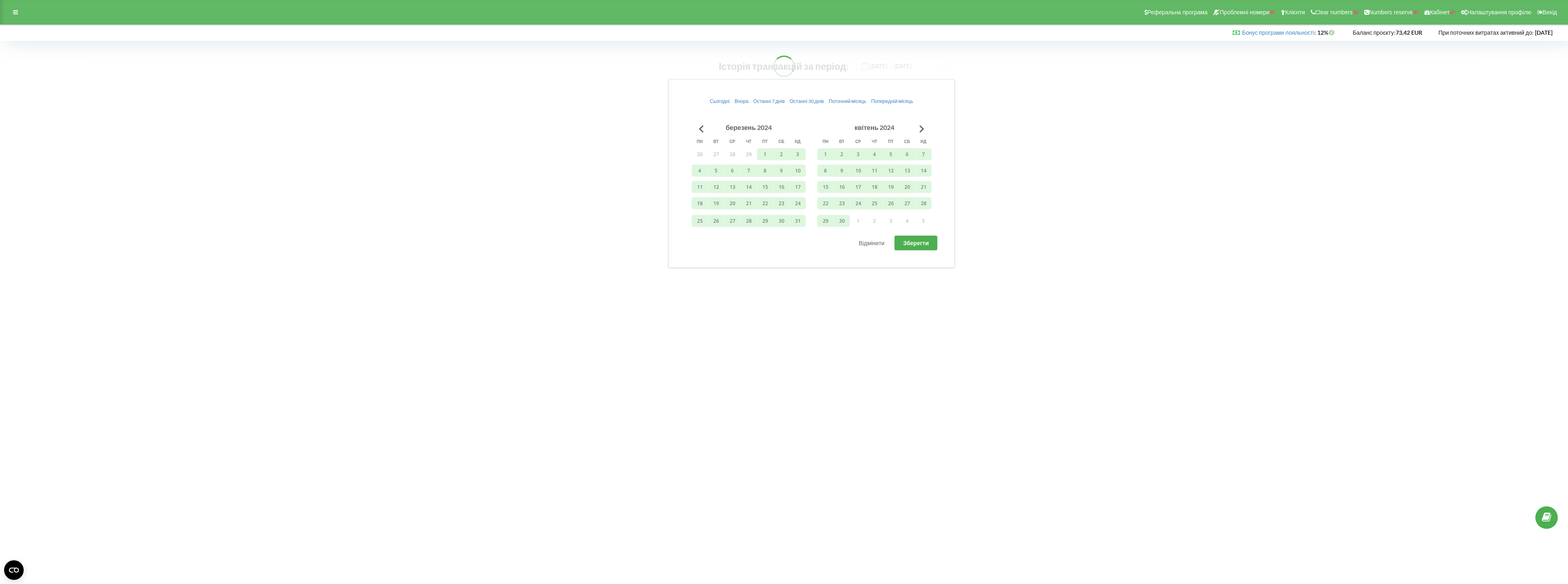
click at [1026, 63] on div at bounding box center [783, 66] width 1380 height 17
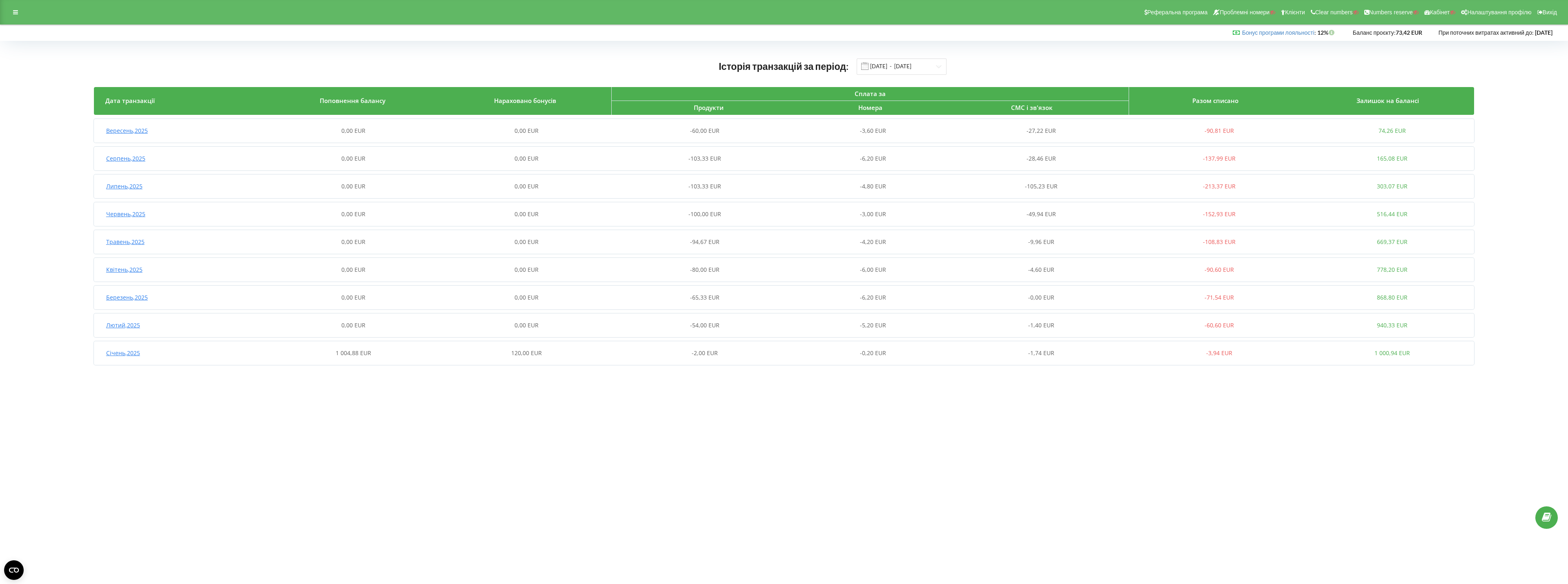
click at [513, 350] on span "120,00 EUR" at bounding box center [527, 353] width 30 height 8
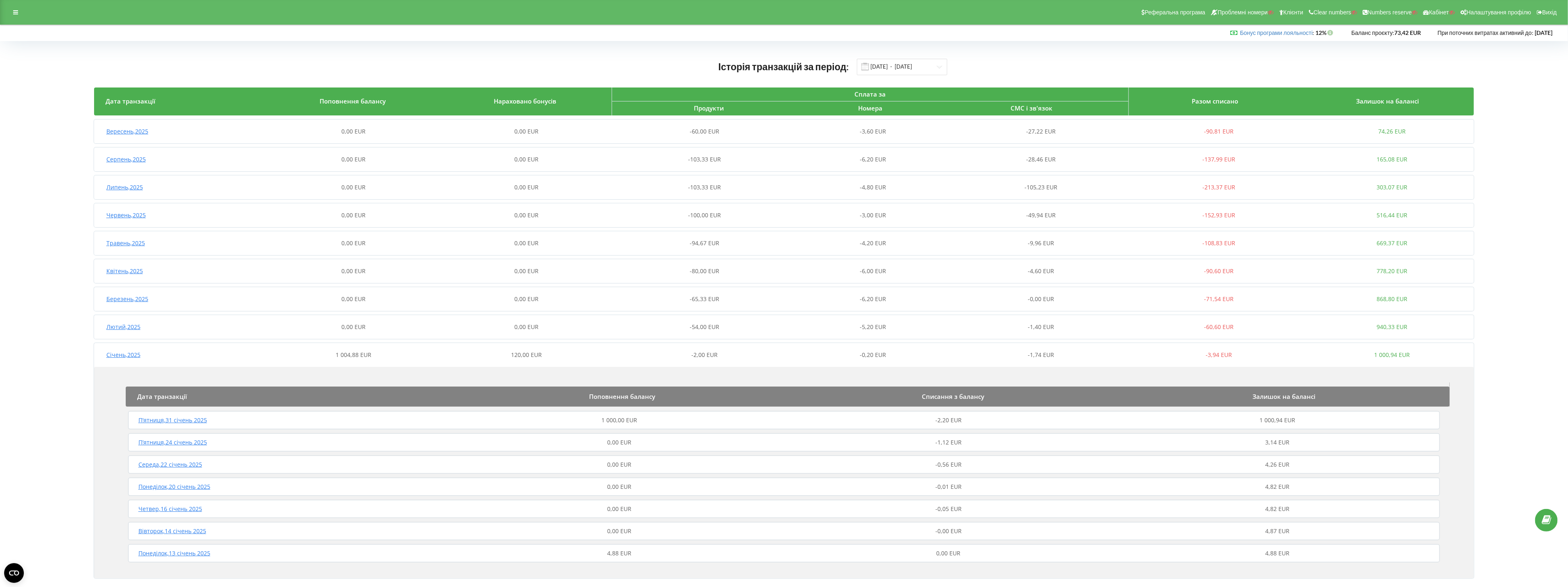
scroll to position [13, 0]
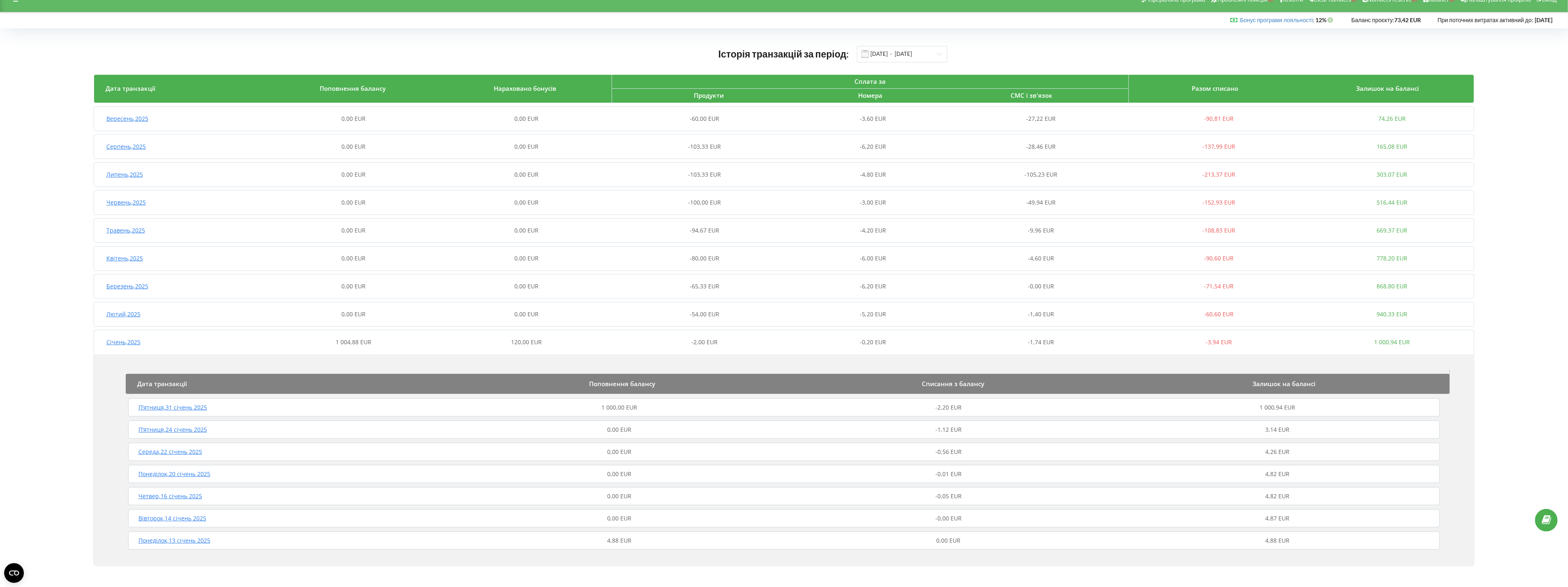
click at [609, 406] on span "1 000,00 EUR" at bounding box center [620, 407] width 36 height 8
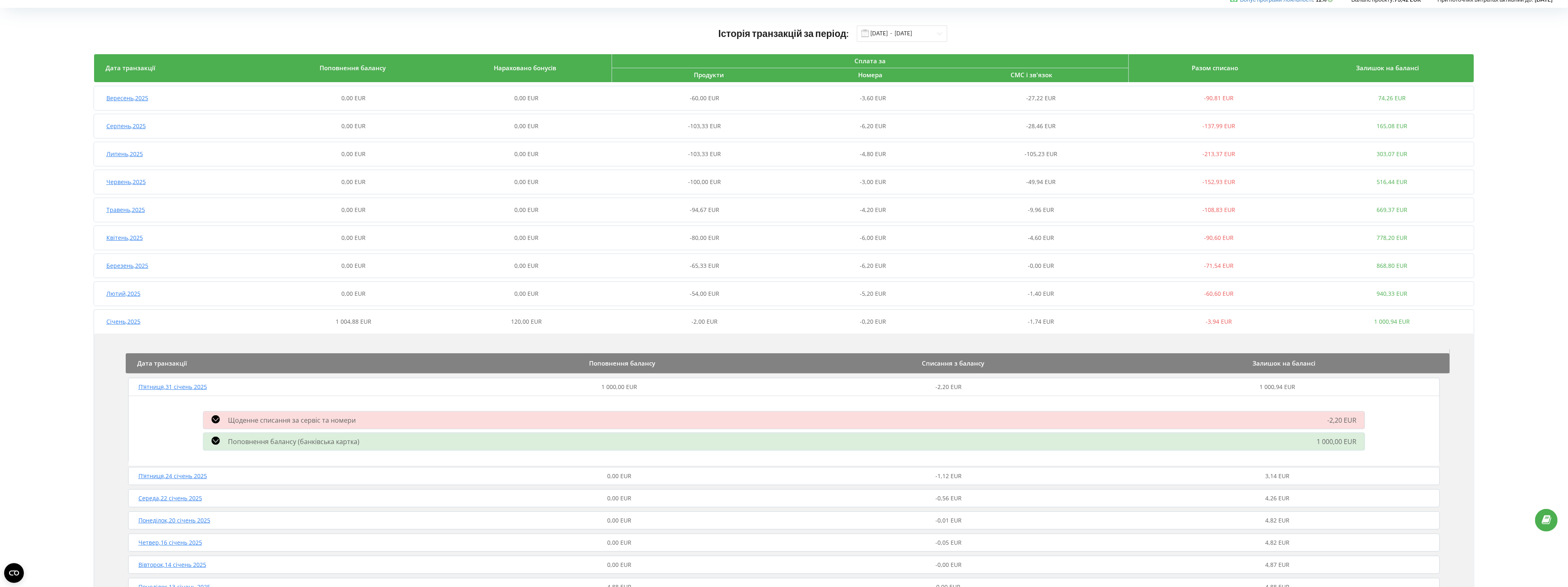
scroll to position [0, 0]
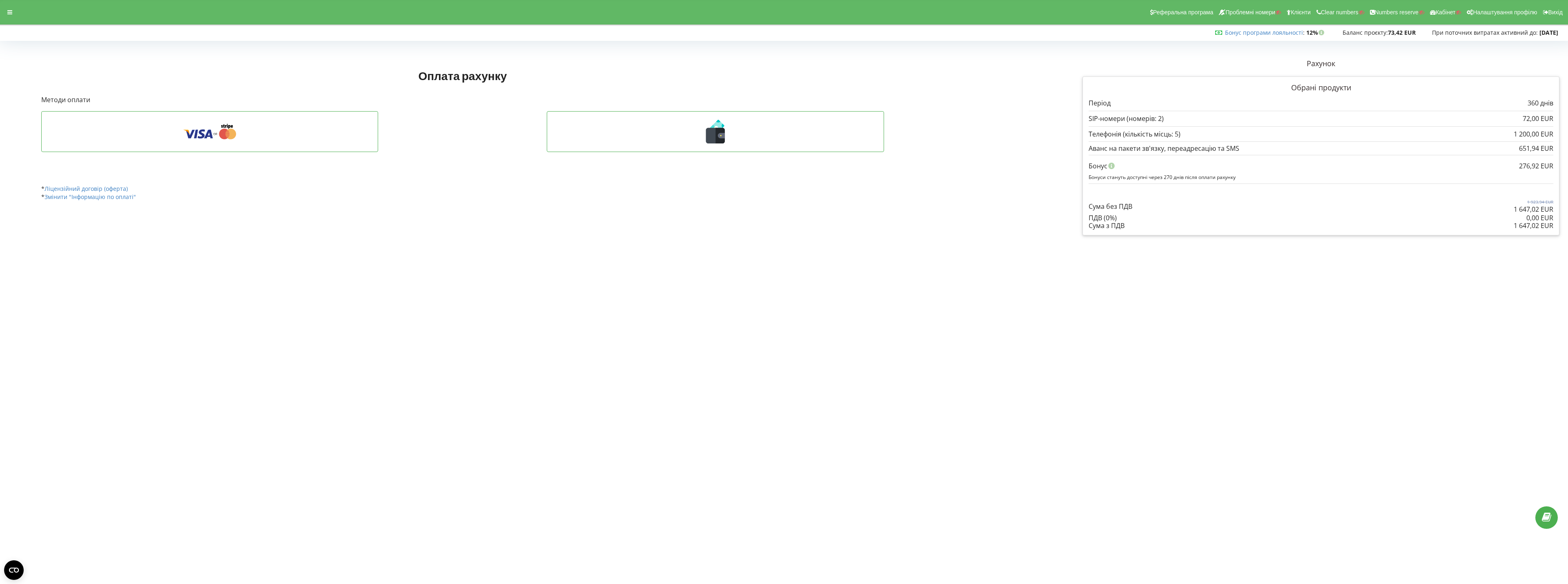
drag, startPoint x: 1505, startPoint y: 227, endPoint x: 1545, endPoint y: 226, distance: 40.0
click at [1549, 226] on div "1 647,02 EUR Сума з ПДВ" at bounding box center [1320, 225] width 464 height 7
click at [1514, 225] on div "1 647,02 EUR" at bounding box center [1533, 225] width 40 height 7
drag, startPoint x: 1514, startPoint y: 224, endPoint x: 1540, endPoint y: 228, distance: 26.3
click at [1540, 228] on div "1 647,02 EUR" at bounding box center [1533, 225] width 40 height 7
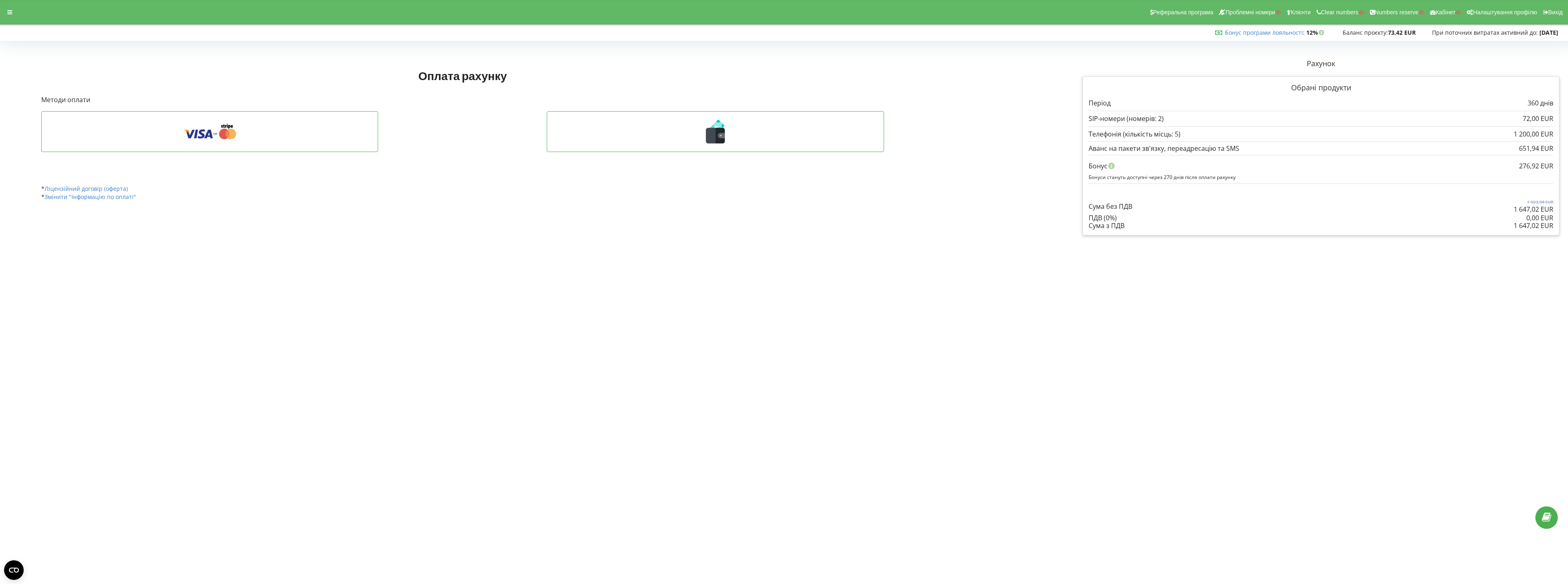
copy div "1 647,02"
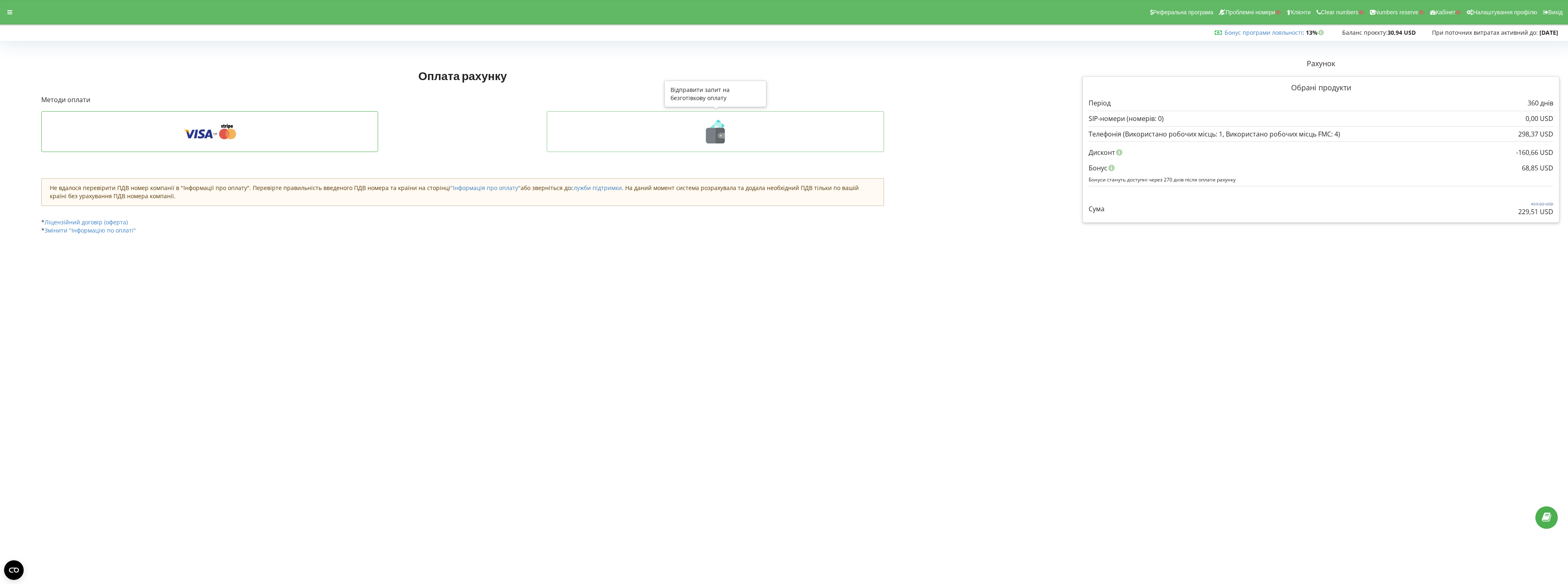
click at [700, 127] on icon at bounding box center [715, 132] width 320 height 24
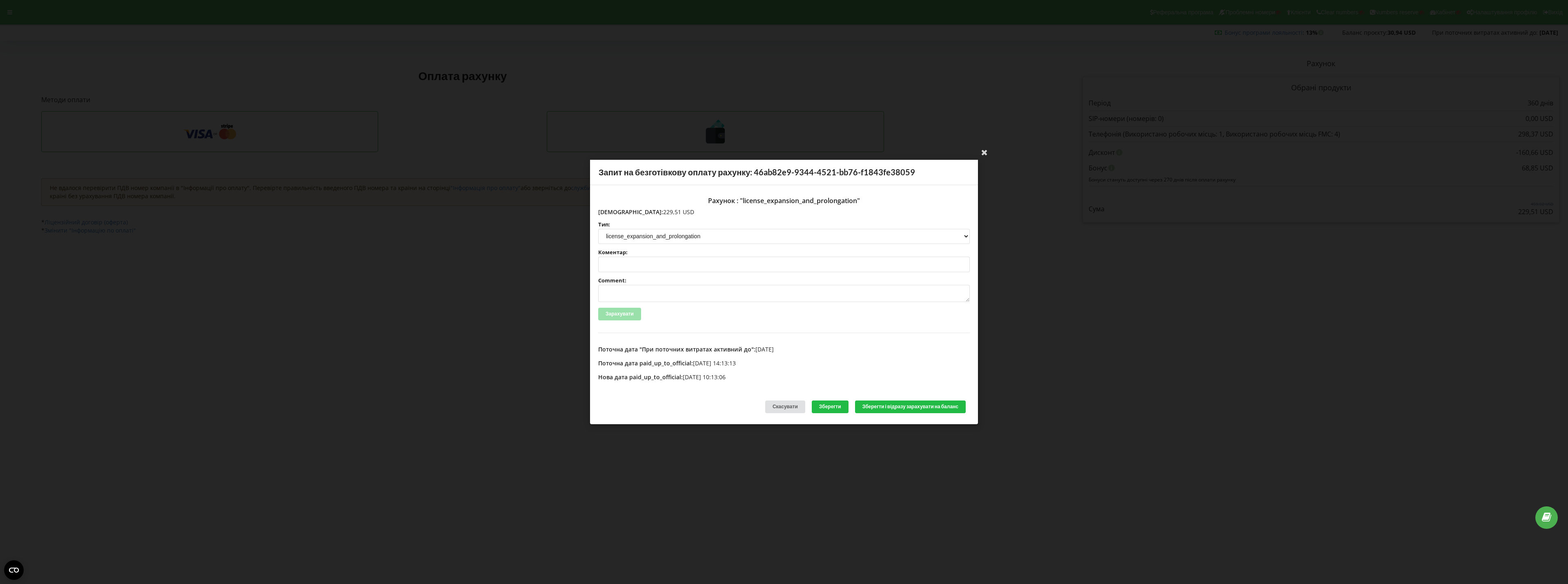
drag, startPoint x: 615, startPoint y: 211, endPoint x: 646, endPoint y: 213, distance: 31.1
click at [646, 213] on p "[DEMOGRAPHIC_DATA]: 229,51 USD" at bounding box center [784, 211] width 371 height 8
copy p "229,51 USD"
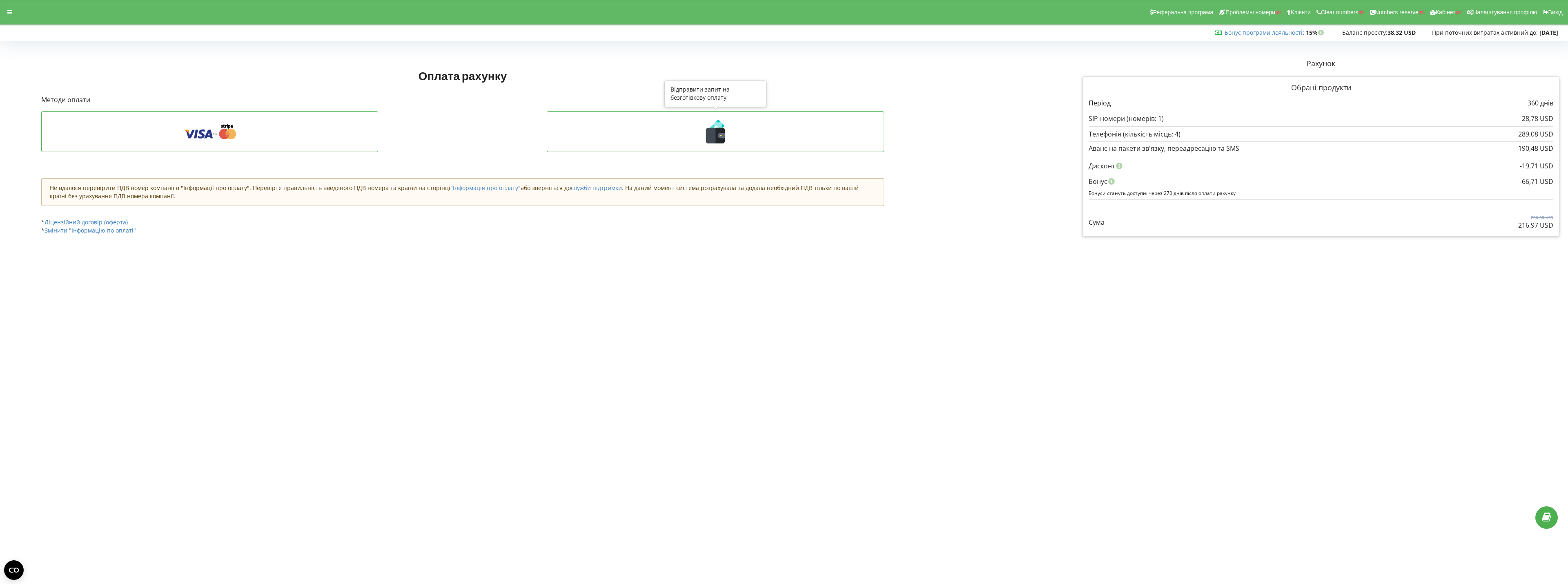
click at [662, 130] on icon at bounding box center [715, 132] width 320 height 24
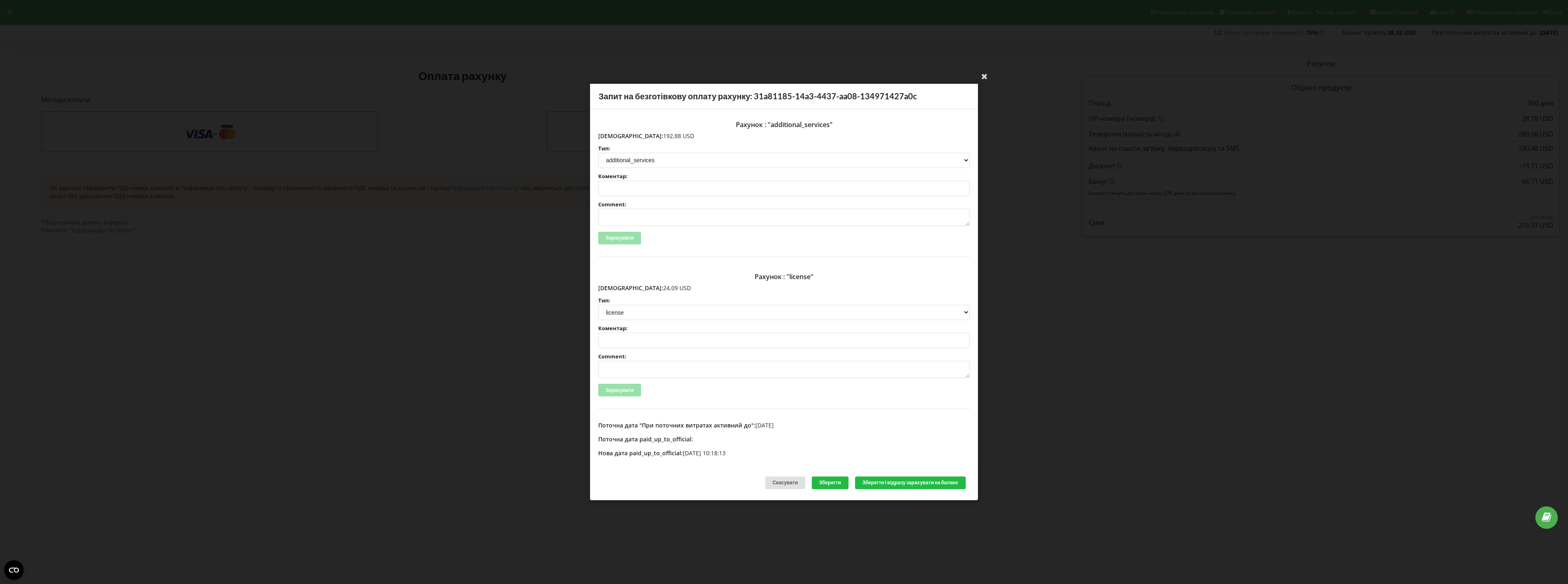
click at [1170, 253] on div "Ваша електронна адреса успішно підтверджена Запит на безготівкову оплату рахунк…" at bounding box center [784, 292] width 1568 height 584
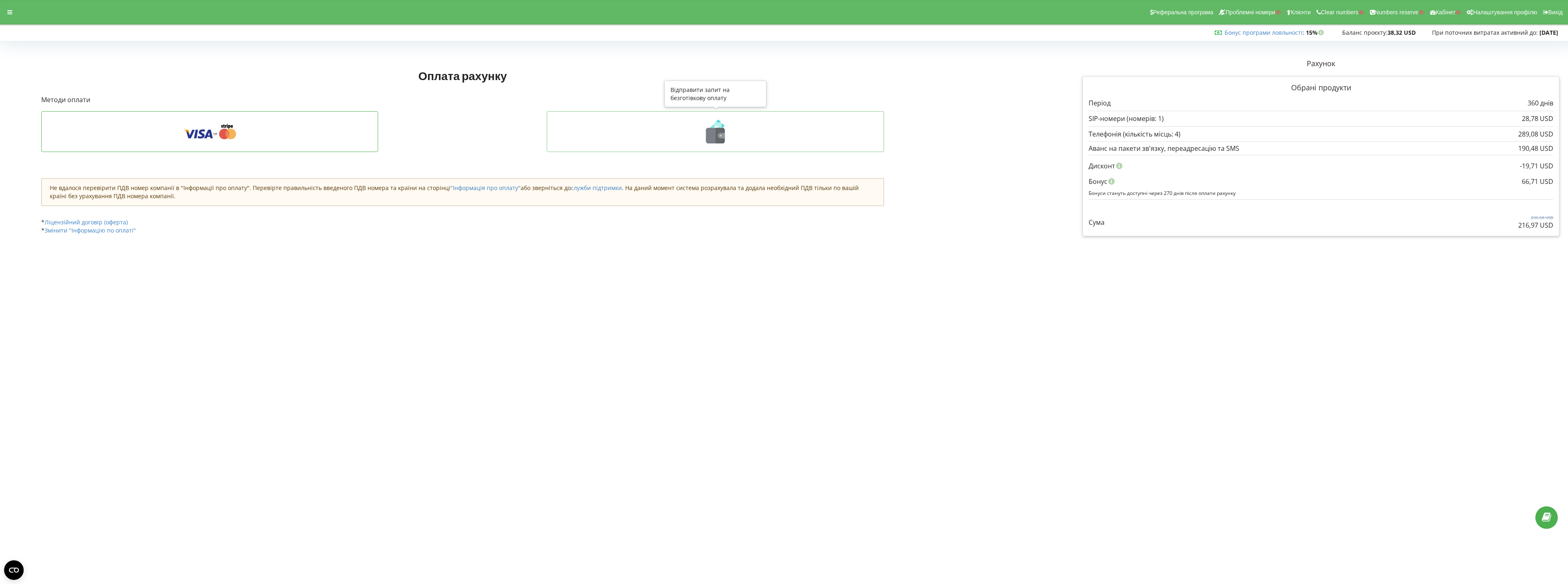
click at [634, 140] on icon at bounding box center [715, 132] width 320 height 24
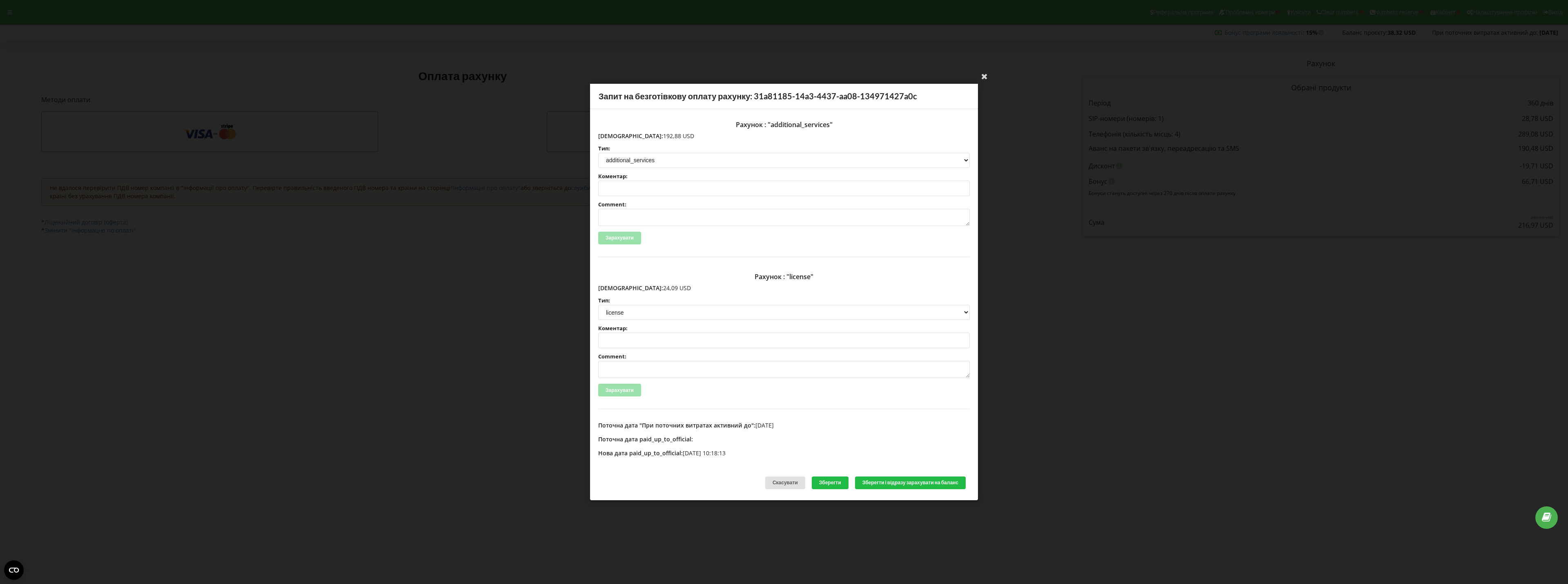
click at [617, 135] on p "Сума: 192,88 USD" at bounding box center [784, 136] width 371 height 8
drag, startPoint x: 617, startPoint y: 288, endPoint x: 651, endPoint y: 288, distance: 34.0
click at [651, 288] on p "Сума: 24,09 USD" at bounding box center [784, 287] width 371 height 8
copy p "24,09 USD"
drag, startPoint x: 616, startPoint y: 136, endPoint x: 659, endPoint y: 136, distance: 43.0
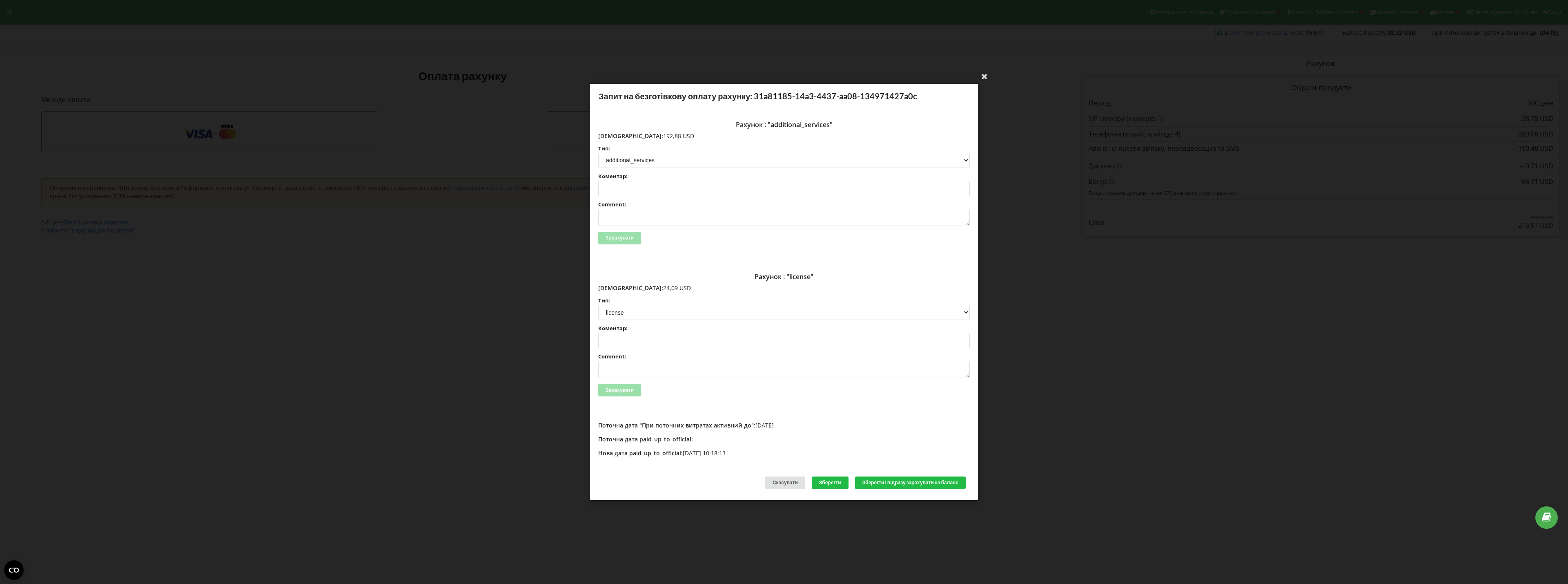
click at [659, 136] on p "Сума: 192,88 USD" at bounding box center [784, 136] width 371 height 8
copy p "192,88 USD"
click at [1097, 262] on div "Ваша електронна адреса успішно підтверджена Запит на безготівкову оплату рахунк…" at bounding box center [784, 292] width 1568 height 584
